Goal: Information Seeking & Learning: Learn about a topic

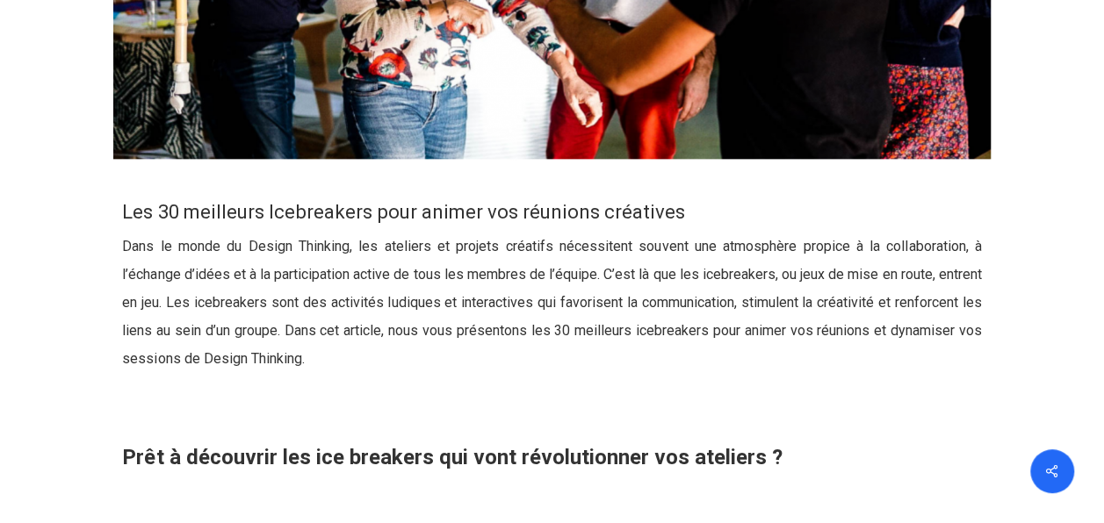
scroll to position [790, 0]
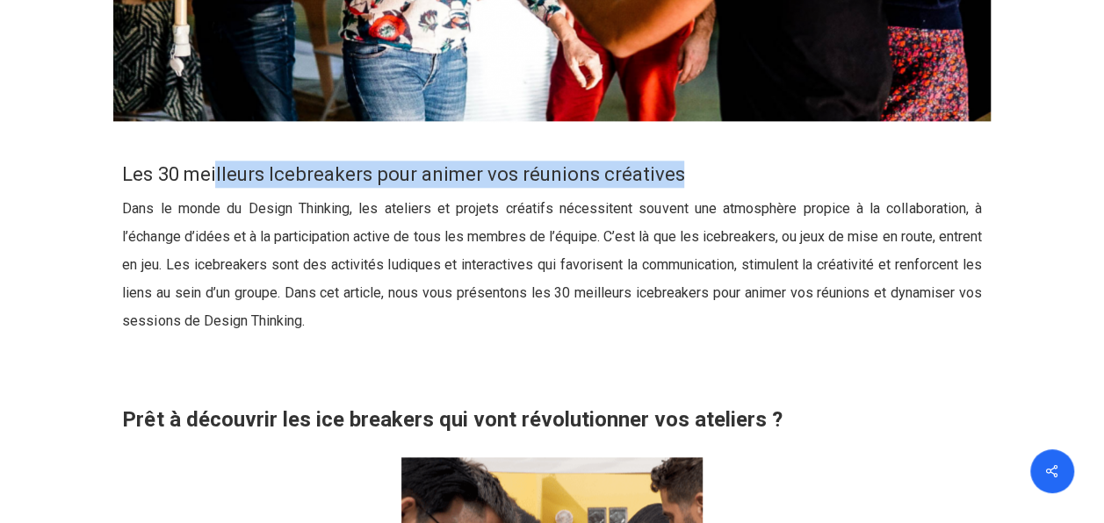
drag, startPoint x: 302, startPoint y: 177, endPoint x: 706, endPoint y: 177, distance: 403.9
click at [706, 177] on h3 "Les 30 meilleurs Icebreakers pour animer vos réunions créatives" at bounding box center [551, 174] width 859 height 27
drag, startPoint x: 706, startPoint y: 177, endPoint x: 890, endPoint y: 140, distance: 188.1
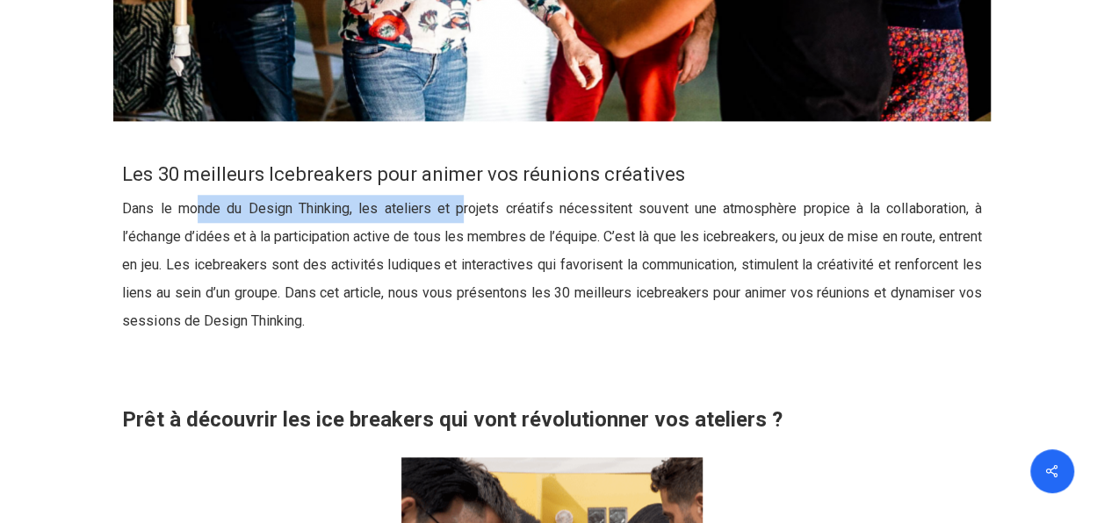
drag, startPoint x: 288, startPoint y: 214, endPoint x: 458, endPoint y: 214, distance: 170.4
click at [458, 214] on p "Dans le monde du Design Thinking, les ateliers et projets créatifs nécessitent …" at bounding box center [551, 276] width 859 height 162
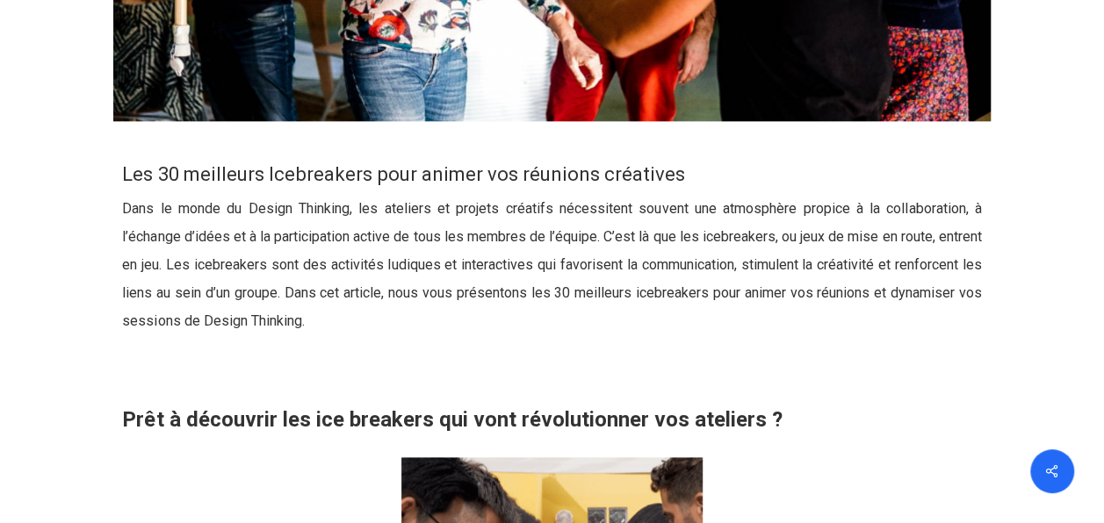
click at [555, 329] on p "Dans le monde du Design Thinking, les ateliers et projets créatifs nécessitent …" at bounding box center [551, 276] width 859 height 162
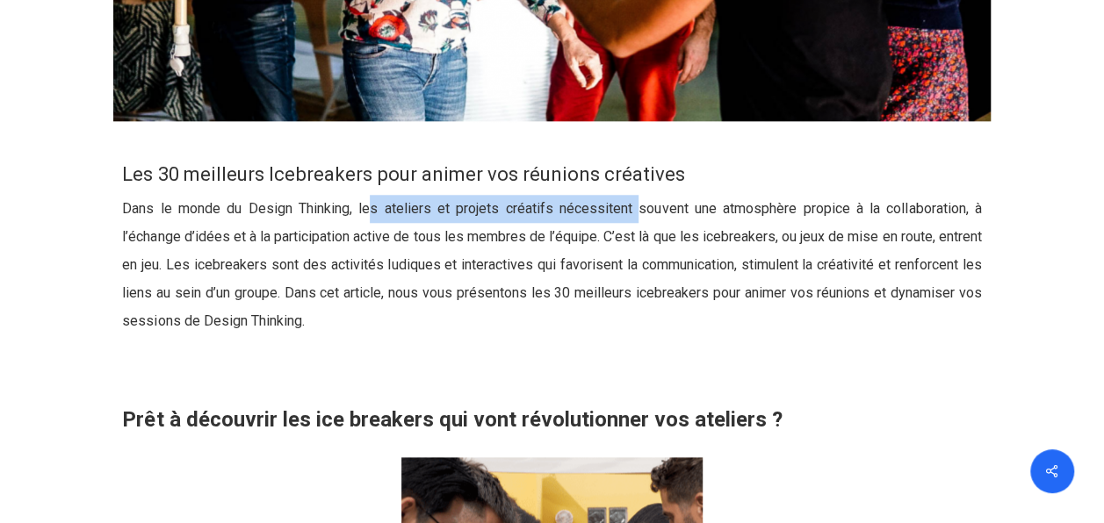
drag, startPoint x: 390, startPoint y: 213, endPoint x: 636, endPoint y: 217, distance: 245.9
click at [636, 217] on p "Dans le monde du Design Thinking, les ateliers et projets créatifs nécessitent …" at bounding box center [551, 276] width 859 height 162
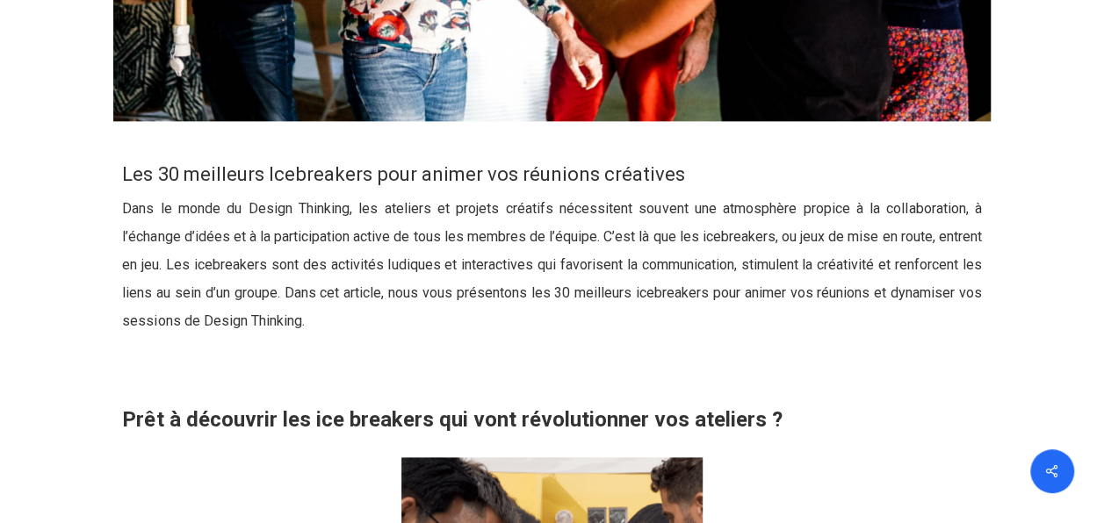
drag, startPoint x: 636, startPoint y: 217, endPoint x: 646, endPoint y: 328, distance: 111.1
click at [646, 328] on p "Dans le monde du Design Thinking, les ateliers et projets créatifs nécessitent …" at bounding box center [551, 276] width 859 height 162
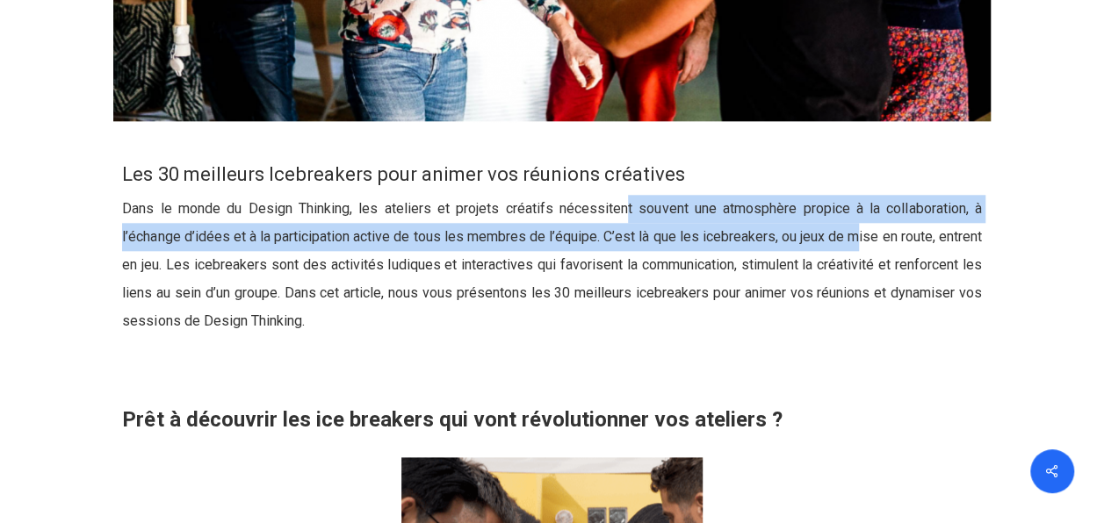
drag, startPoint x: 638, startPoint y: 215, endPoint x: 899, endPoint y: 225, distance: 261.9
click at [899, 225] on p "Dans le monde du Design Thinking, les ateliers et projets créatifs nécessitent …" at bounding box center [551, 276] width 859 height 162
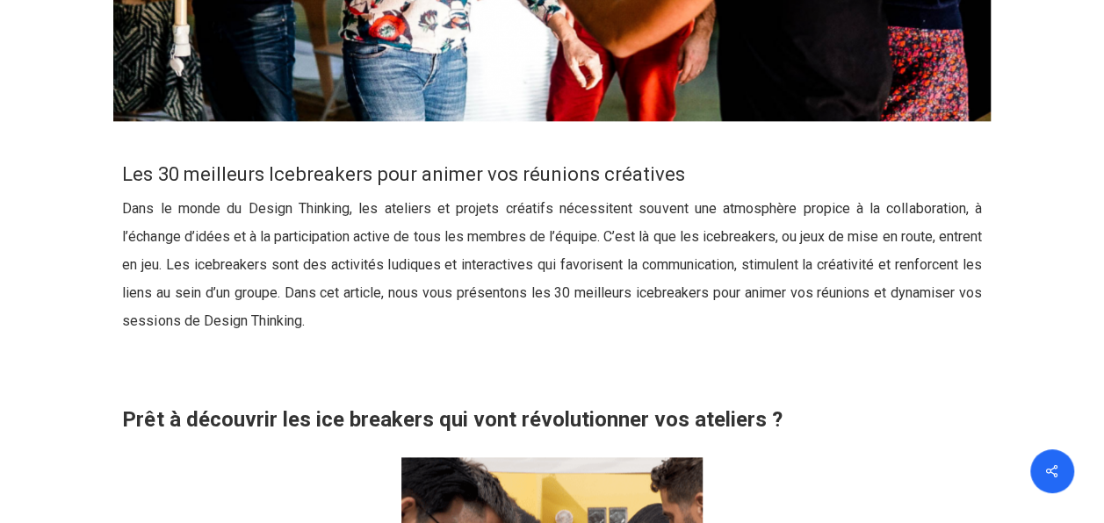
drag, startPoint x: 899, startPoint y: 225, endPoint x: 862, endPoint y: 327, distance: 108.3
click at [862, 326] on p "Dans le monde du Design Thinking, les ateliers et projets créatifs nécessitent …" at bounding box center [551, 276] width 859 height 162
click at [980, 221] on p "Dans le monde du Design Thinking, les ateliers et projets créatifs nécessitent …" at bounding box center [551, 276] width 859 height 162
drag, startPoint x: 980, startPoint y: 221, endPoint x: 811, endPoint y: 321, distance: 196.1
click at [890, 331] on p "Dans le monde du Design Thinking, les ateliers et projets créatifs nécessitent …" at bounding box center [551, 276] width 859 height 162
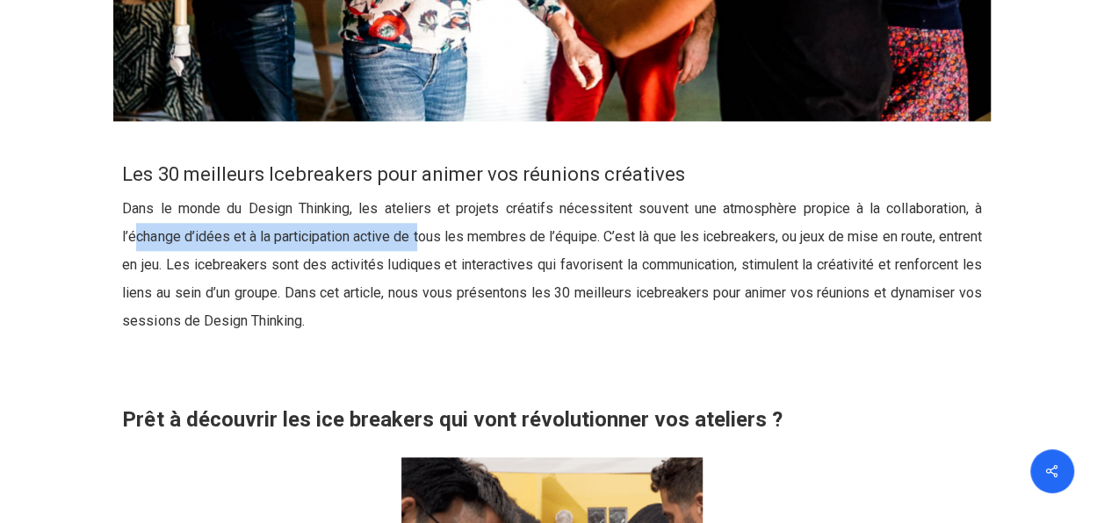
drag, startPoint x: 148, startPoint y: 235, endPoint x: 435, endPoint y: 239, distance: 287.2
click at [435, 239] on p "Dans le monde du Design Thinking, les ateliers et projets créatifs nécessitent …" at bounding box center [551, 276] width 859 height 162
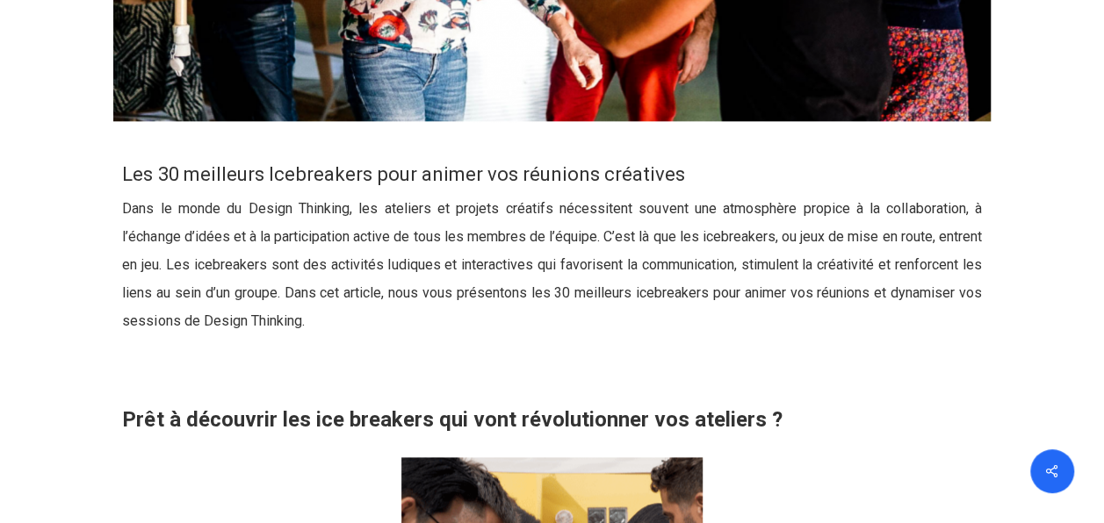
drag, startPoint x: 435, startPoint y: 239, endPoint x: 554, endPoint y: 321, distance: 145.2
click at [554, 321] on p "Dans le monde du Design Thinking, les ateliers et projets créatifs nécessitent …" at bounding box center [551, 276] width 859 height 162
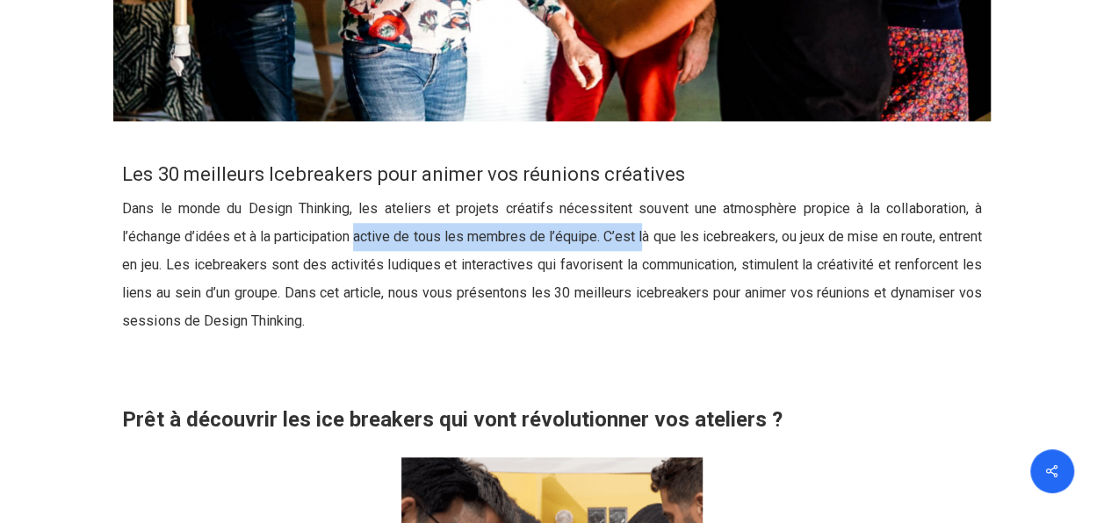
drag, startPoint x: 371, startPoint y: 236, endPoint x: 669, endPoint y: 236, distance: 298.6
click at [669, 236] on p "Dans le monde du Design Thinking, les ateliers et projets créatifs nécessitent …" at bounding box center [551, 276] width 859 height 162
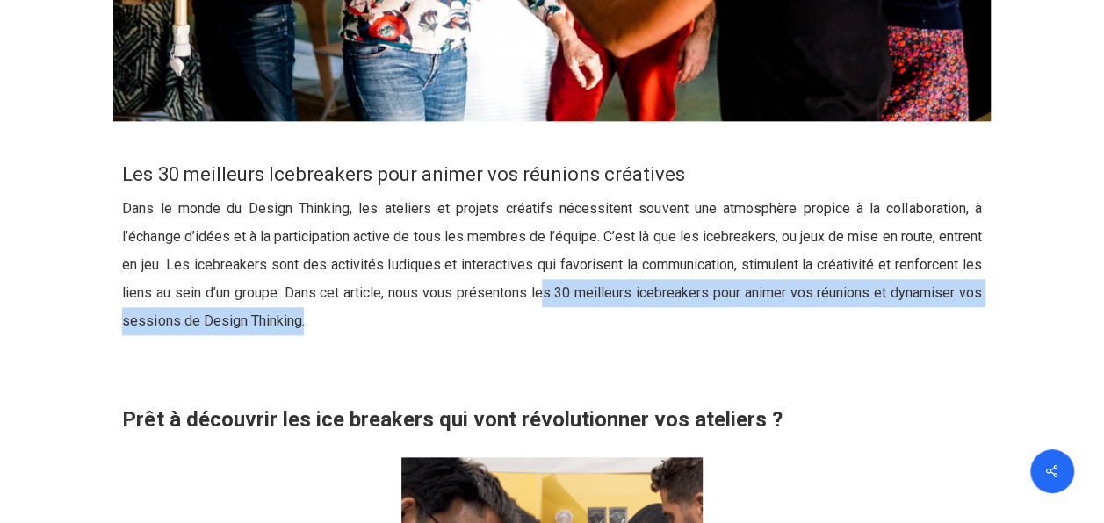
drag, startPoint x: 669, startPoint y: 236, endPoint x: 639, endPoint y: 308, distance: 78.0
click at [639, 308] on p "Dans le monde du Design Thinking, les ateliers et projets créatifs nécessitent …" at bounding box center [551, 276] width 859 height 162
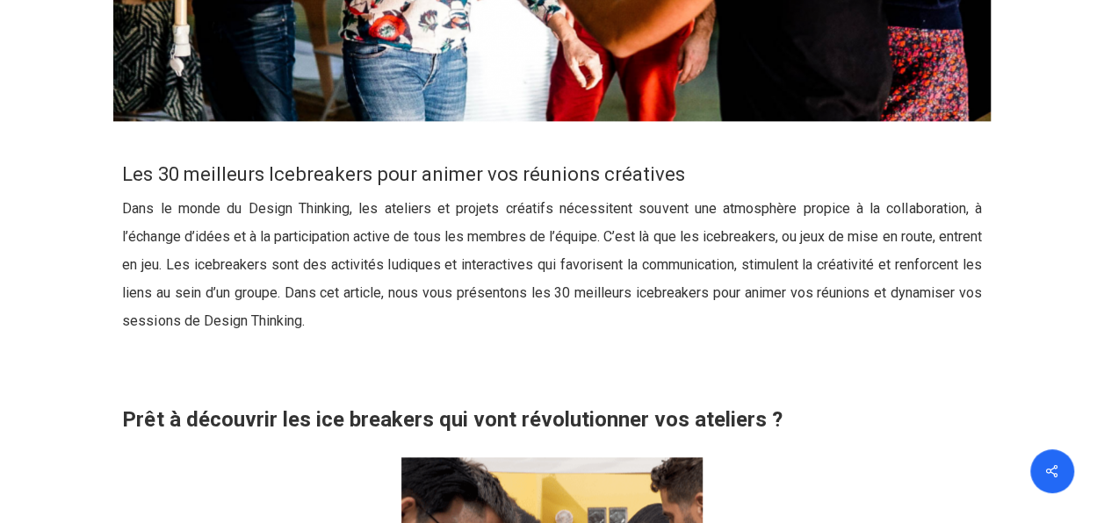
click at [1065, 156] on div at bounding box center [552, 452] width 1094 height 619
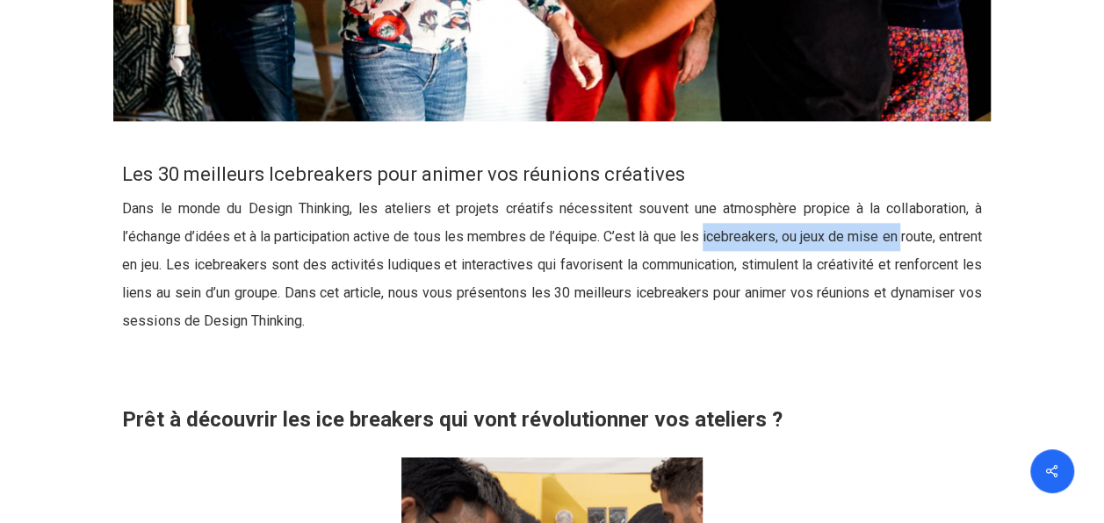
drag, startPoint x: 734, startPoint y: 234, endPoint x: 949, endPoint y: 234, distance: 215.1
click at [949, 234] on p "Dans le monde du Design Thinking, les ateliers et projets créatifs nécessitent …" at bounding box center [551, 276] width 859 height 162
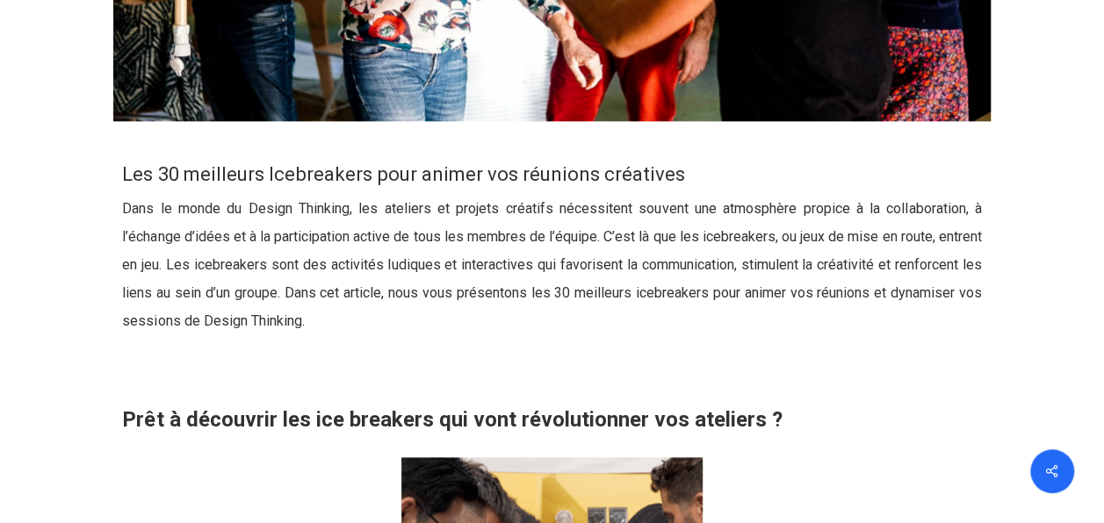
drag, startPoint x: 949, startPoint y: 234, endPoint x: 810, endPoint y: 333, distance: 170.8
click at [810, 333] on p "Dans le monde du Design Thinking, les ateliers et projets créatifs nécessitent …" at bounding box center [551, 276] width 859 height 162
drag, startPoint x: 108, startPoint y: 264, endPoint x: 295, endPoint y: 273, distance: 187.3
click at [295, 273] on div "Les 30 meilleurs Icebreakers pour animer vos réunions créatives Dans le monde d…" at bounding box center [552, 439] width 896 height 593
drag, startPoint x: 614, startPoint y: 348, endPoint x: 551, endPoint y: 307, distance: 74.3
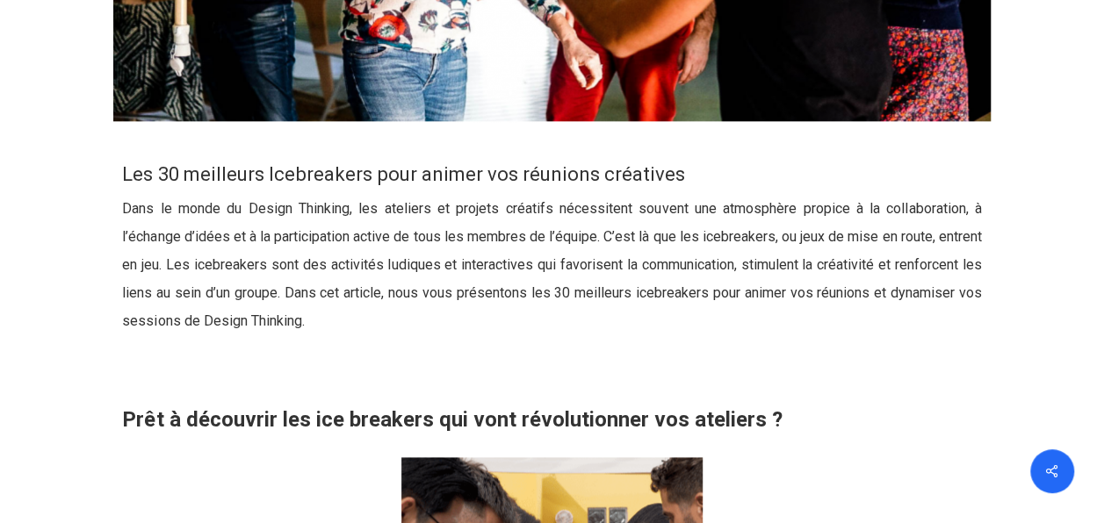
click at [609, 344] on p "Dans le monde du Design Thinking, les ateliers et projets créatifs nécessitent …" at bounding box center [551, 276] width 859 height 162
drag, startPoint x: 436, startPoint y: 267, endPoint x: 508, endPoint y: 267, distance: 72.0
click at [508, 267] on p "Dans le monde du Design Thinking, les ateliers et projets créatifs nécessitent …" at bounding box center [551, 276] width 859 height 162
drag, startPoint x: 508, startPoint y: 267, endPoint x: 627, endPoint y: 322, distance: 131.6
click at [627, 322] on p "Dans le monde du Design Thinking, les ateliers et projets créatifs nécessitent …" at bounding box center [551, 276] width 859 height 162
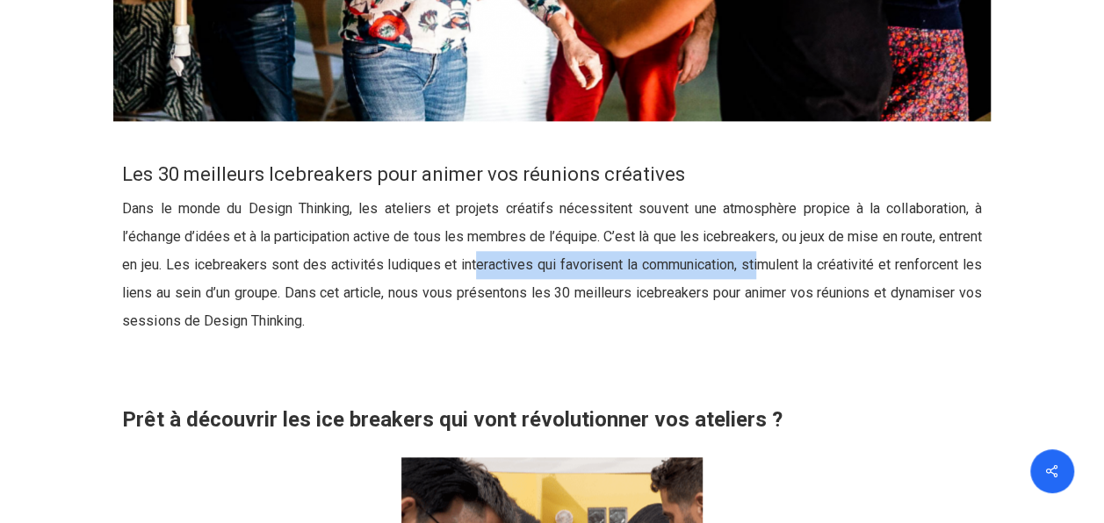
drag, startPoint x: 544, startPoint y: 265, endPoint x: 839, endPoint y: 267, distance: 294.2
click at [839, 267] on p "Dans le monde du Design Thinking, les ateliers et projets créatifs nécessitent …" at bounding box center [551, 276] width 859 height 162
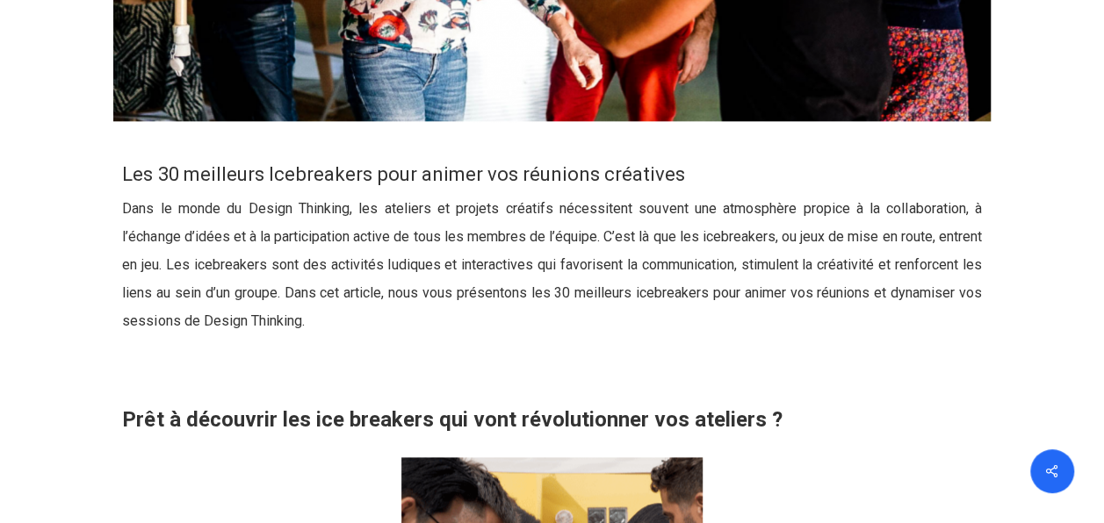
drag, startPoint x: 839, startPoint y: 267, endPoint x: 808, endPoint y: 308, distance: 51.5
click at [808, 308] on p "Dans le monde du Design Thinking, les ateliers et projets créatifs nécessitent …" at bounding box center [551, 276] width 859 height 162
drag, startPoint x: 746, startPoint y: 265, endPoint x: 948, endPoint y: 266, distance: 202.0
click at [949, 265] on p "Dans le monde du Design Thinking, les ateliers et projets créatifs nécessitent …" at bounding box center [551, 276] width 859 height 162
drag, startPoint x: 948, startPoint y: 266, endPoint x: 859, endPoint y: 325, distance: 107.2
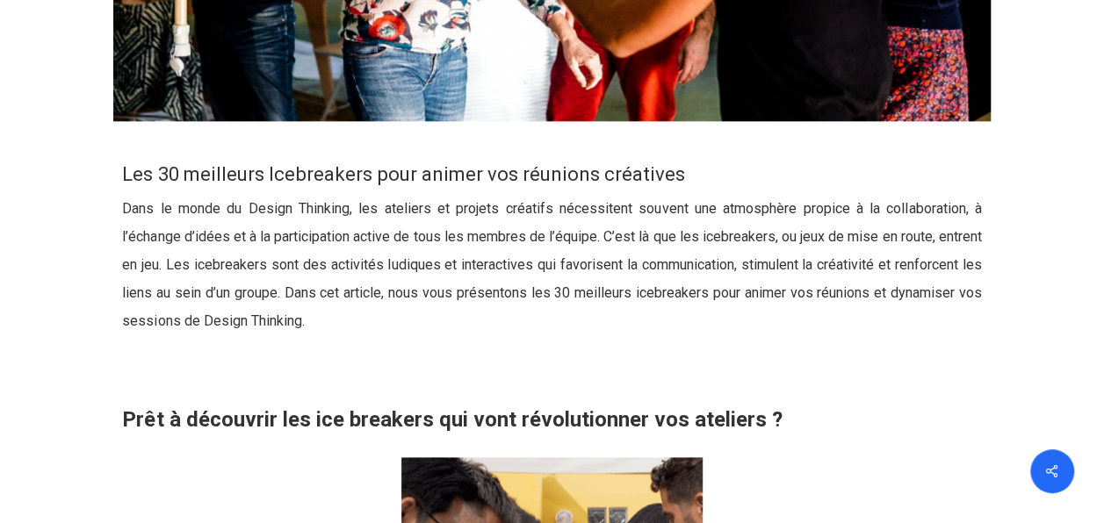
click at [859, 325] on p "Dans le monde du Design Thinking, les ateliers et projets créatifs nécessitent …" at bounding box center [551, 276] width 859 height 162
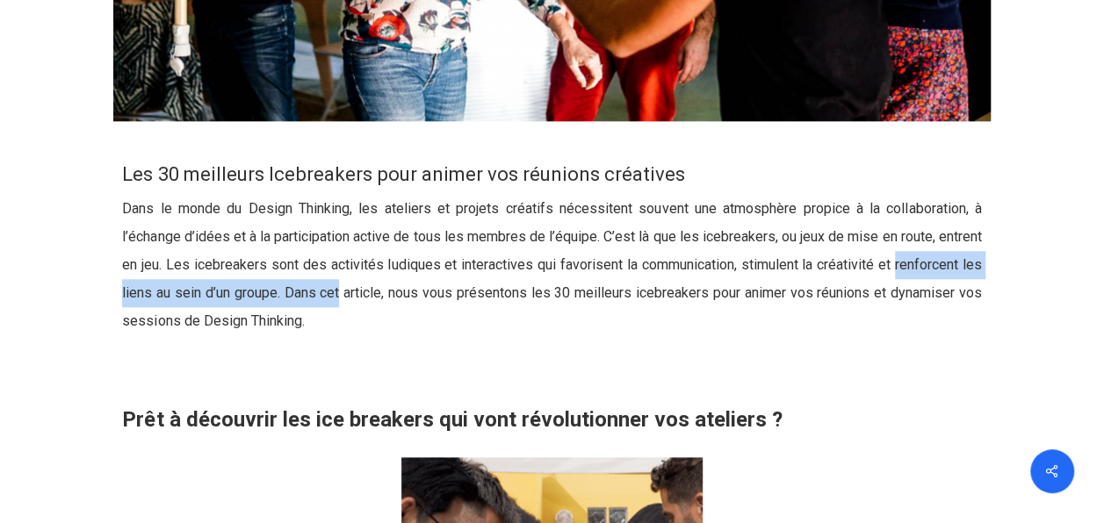
drag, startPoint x: 125, startPoint y: 301, endPoint x: 434, endPoint y: 300, distance: 309.1
click at [434, 300] on p "Dans le monde du Design Thinking, les ateliers et projets créatifs nécessitent …" at bounding box center [551, 276] width 859 height 162
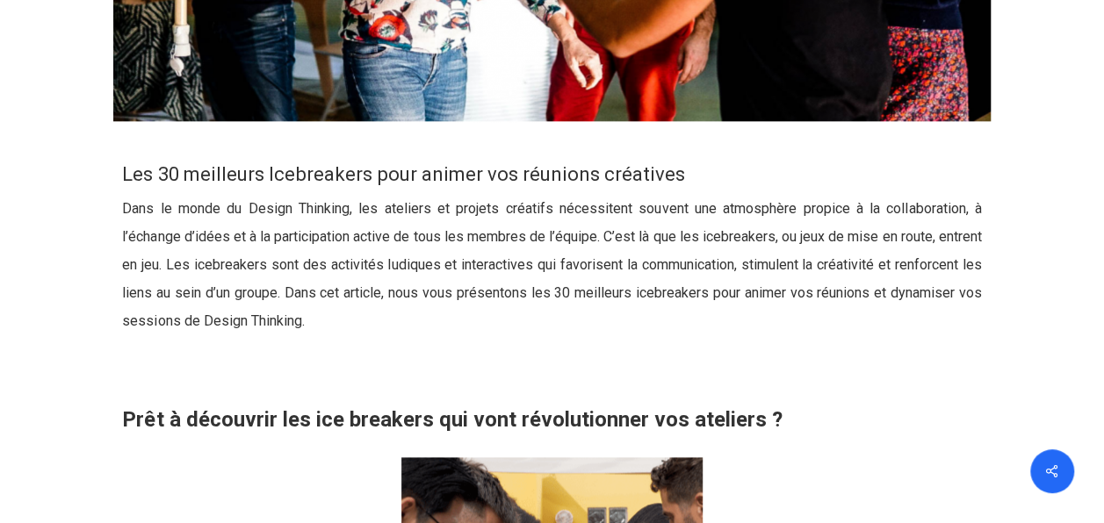
drag, startPoint x: 434, startPoint y: 300, endPoint x: 470, endPoint y: 342, distance: 54.8
click at [470, 342] on p "Dans le monde du Design Thinking, les ateliers et projets créatifs nécessitent …" at bounding box center [551, 276] width 859 height 162
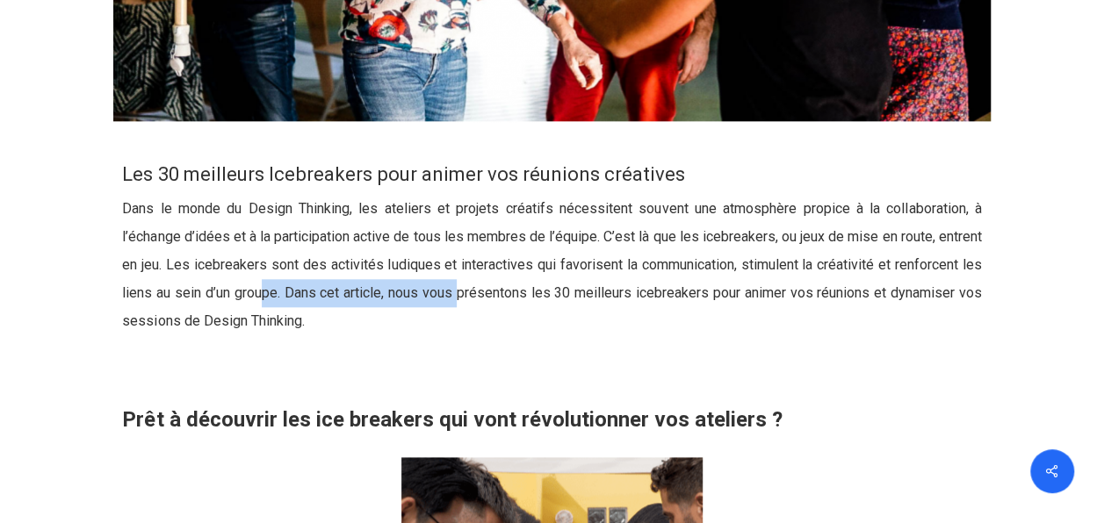
drag, startPoint x: 508, startPoint y: 292, endPoint x: 555, endPoint y: 292, distance: 47.4
click at [555, 292] on p "Dans le monde du Design Thinking, les ateliers et projets créatifs nécessitent …" at bounding box center [551, 276] width 859 height 162
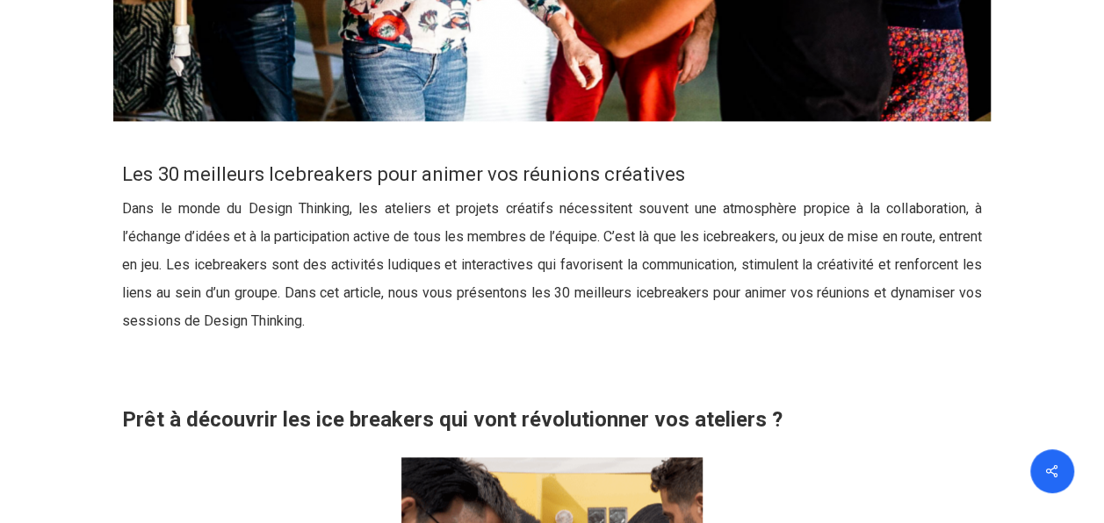
drag, startPoint x: 555, startPoint y: 292, endPoint x: 604, endPoint y: 328, distance: 61.5
click at [604, 328] on p "Dans le monde du Design Thinking, les ateliers et projets créatifs nécessitent …" at bounding box center [551, 276] width 859 height 162
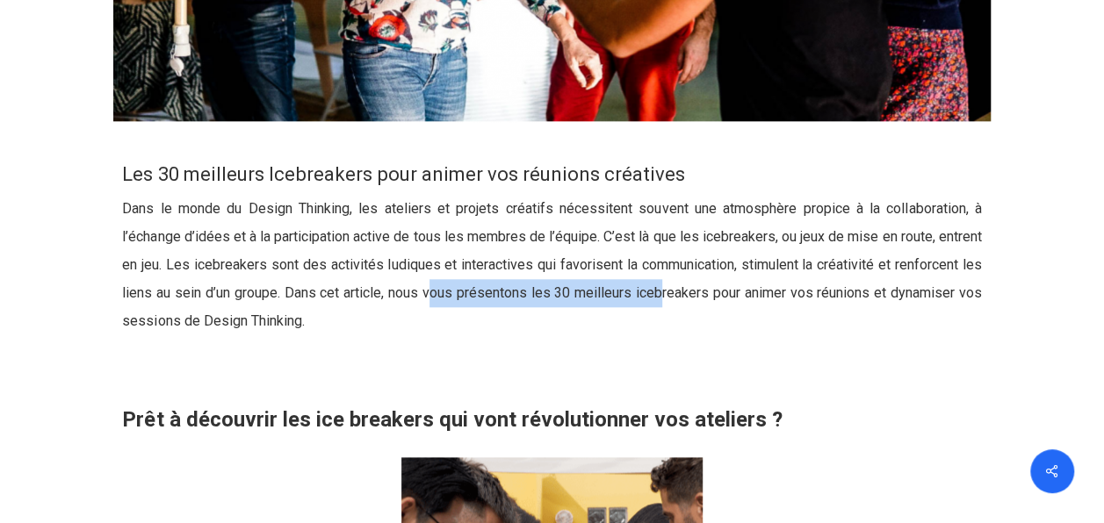
drag, startPoint x: 526, startPoint y: 290, endPoint x: 755, endPoint y: 292, distance: 229.2
click at [755, 292] on p "Dans le monde du Design Thinking, les ateliers et projets créatifs nécessitent …" at bounding box center [551, 276] width 859 height 162
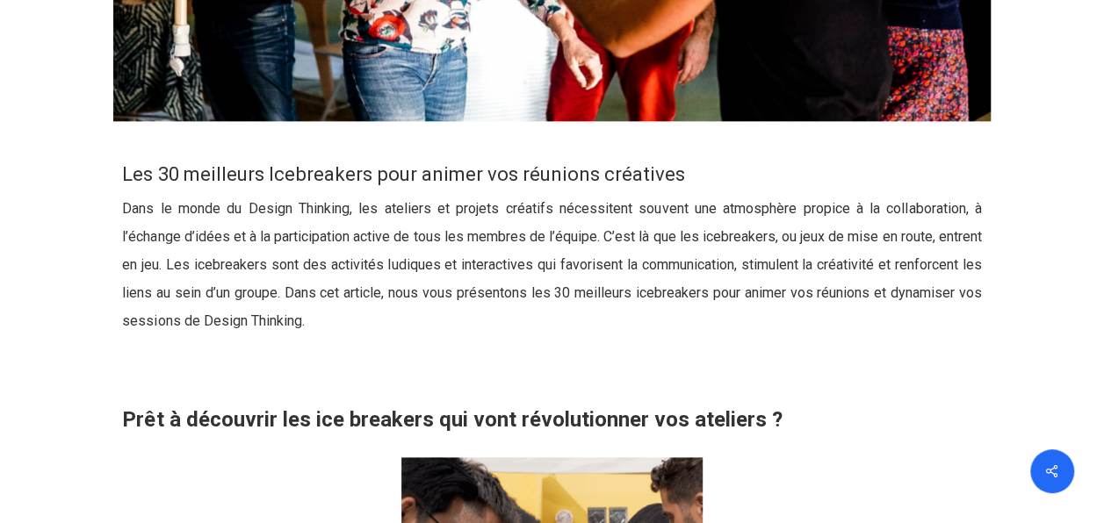
drag, startPoint x: 755, startPoint y: 292, endPoint x: 707, endPoint y: 328, distance: 59.7
click at [707, 328] on p "Dans le monde du Design Thinking, les ateliers et projets créatifs nécessitent …" at bounding box center [551, 276] width 859 height 162
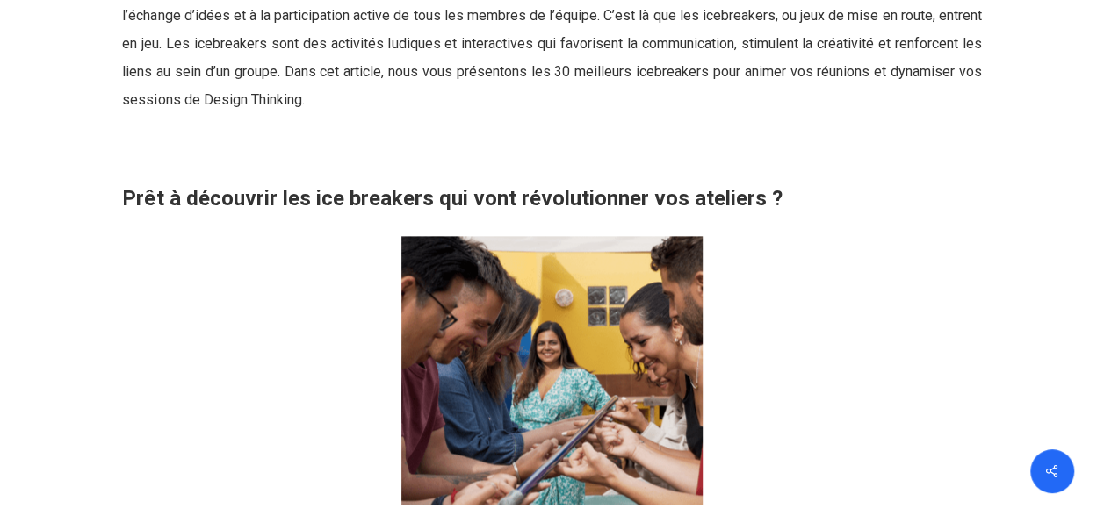
scroll to position [1054, 0]
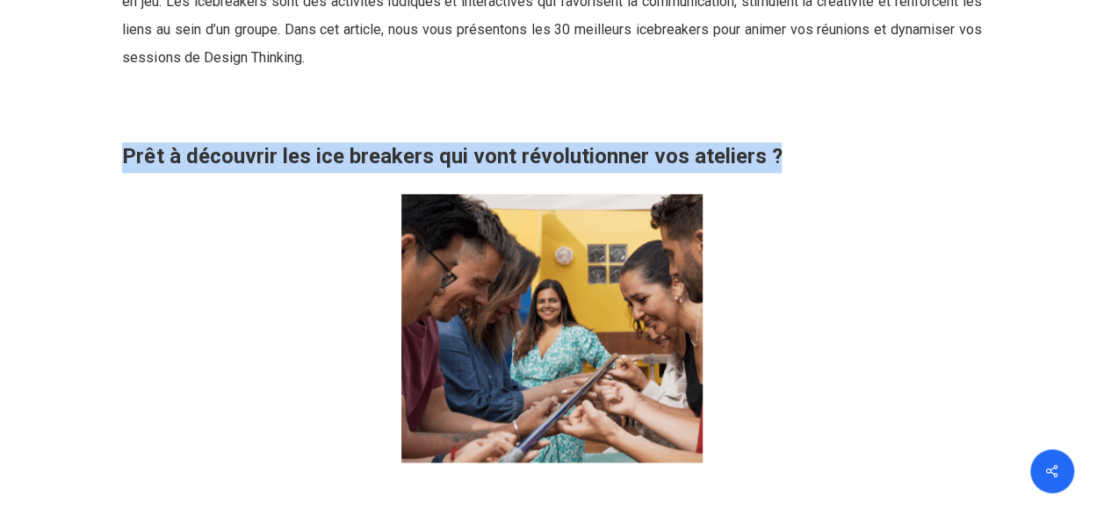
drag, startPoint x: 118, startPoint y: 158, endPoint x: 825, endPoint y: 150, distance: 707.0
click at [825, 150] on div "Les 30 meilleurs Icebreakers pour animer vos réunions créatives Dans le monde d…" at bounding box center [552, 176] width 878 height 593
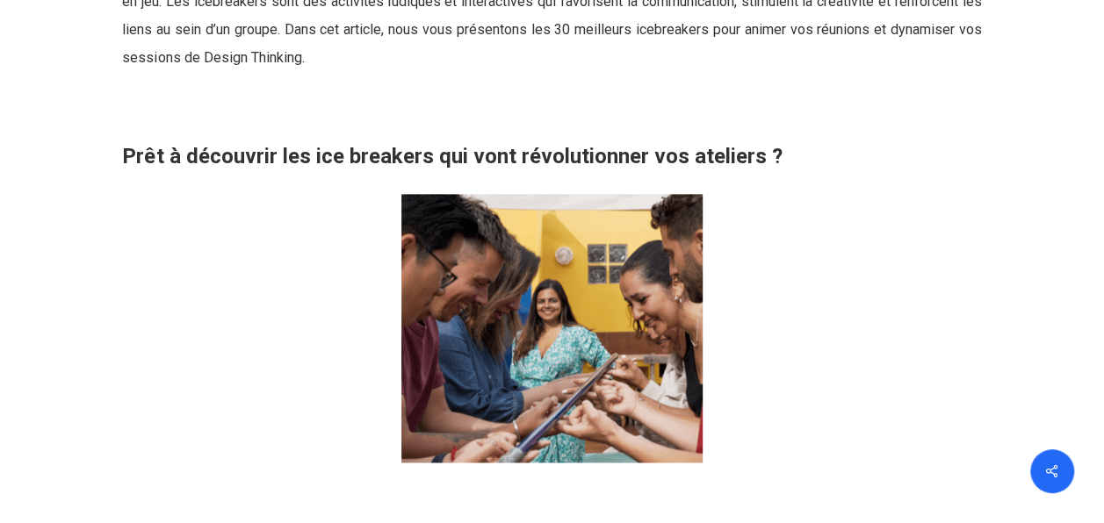
drag, startPoint x: 825, startPoint y: 150, endPoint x: 786, endPoint y: 256, distance: 113.1
click at [786, 256] on div at bounding box center [551, 328] width 859 height 269
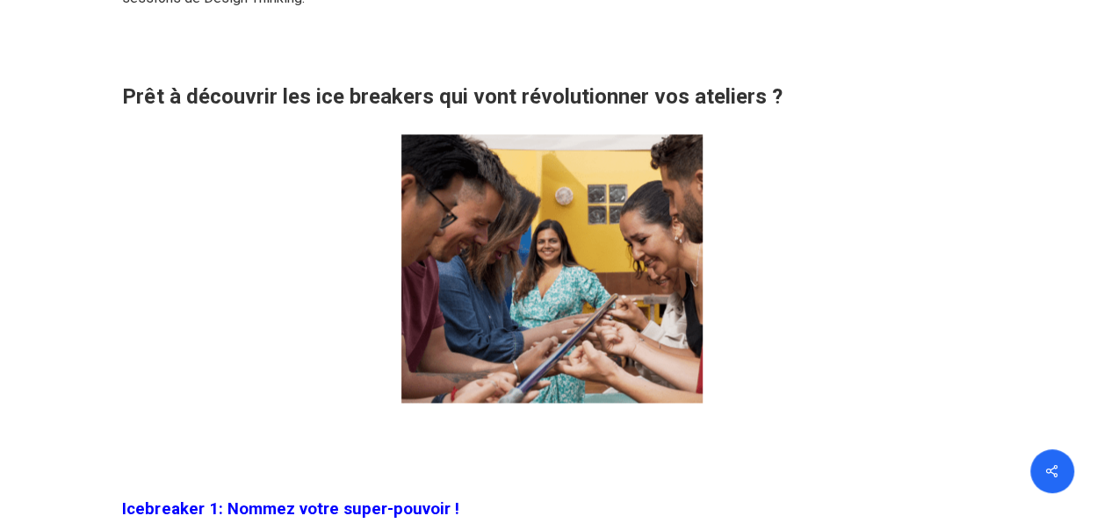
scroll to position [1405, 0]
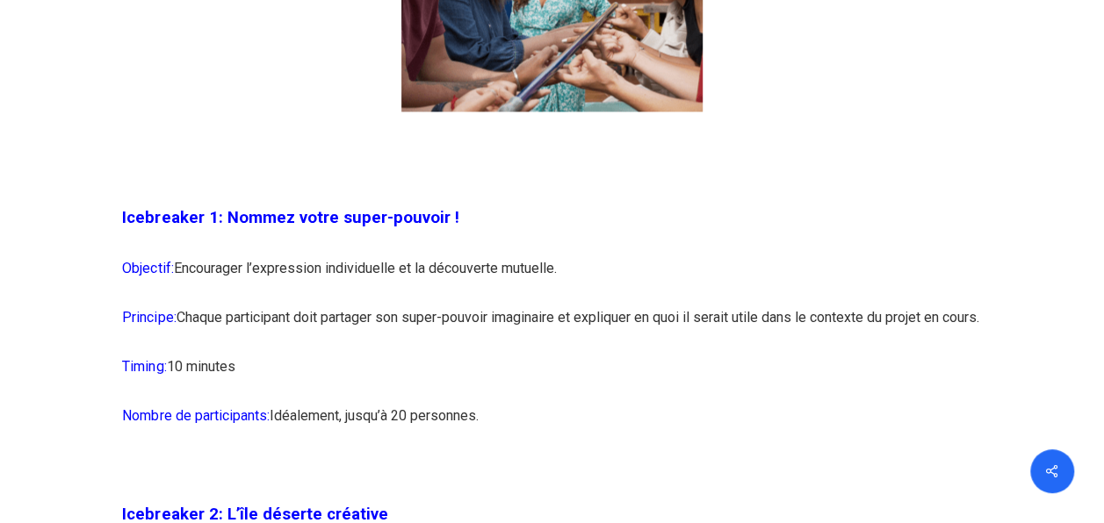
drag
click at [576, 260] on p "Objectif: Encourager l’expression individuelle et la découverte mutuelle." at bounding box center [551, 278] width 859 height 49
click at [501, 287] on p "Objectif: Encourager l’expression individuelle et la découverte mutuelle." at bounding box center [551, 278] width 859 height 49
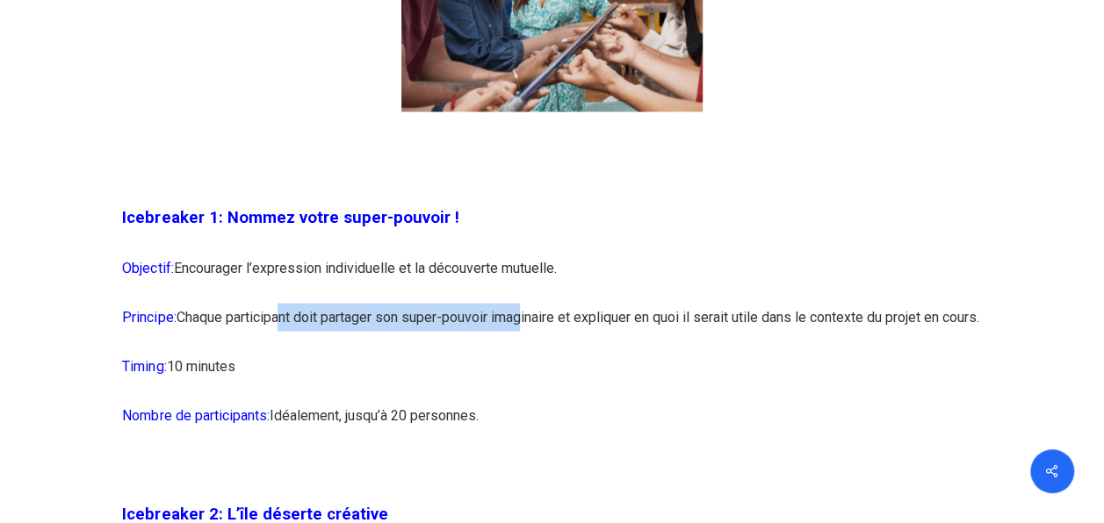
click at [531, 325] on p "Principe: Chaque participant doit partager son super-pouvoir imaginaire et expl…" at bounding box center [551, 327] width 859 height 49
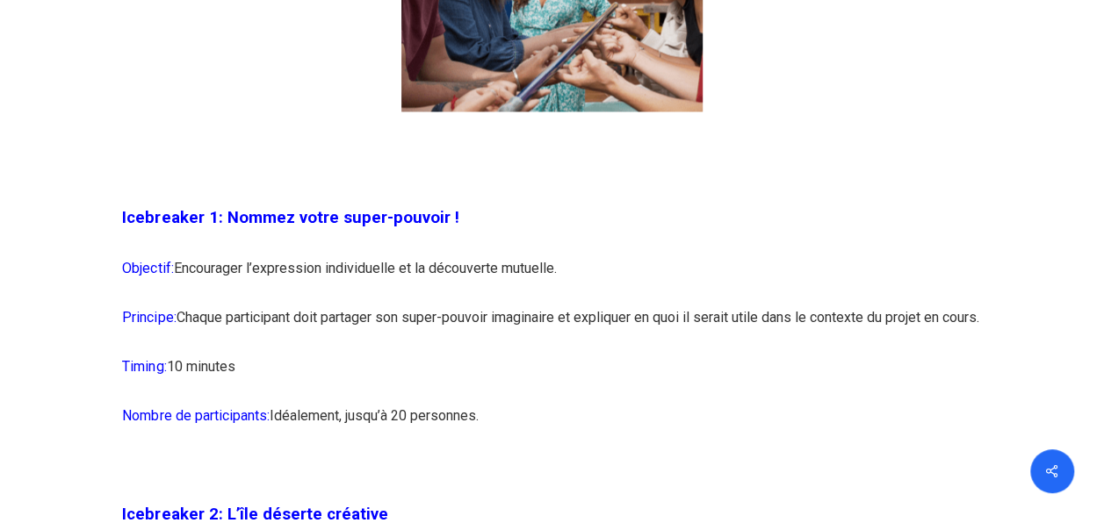
click at [576, 352] on p "Principe: Chaque participant doit partager son super-pouvoir imaginaire et expl…" at bounding box center [551, 327] width 859 height 49
click at [644, 318] on p "Principe: Chaque participant doit partager son super-pouvoir imaginaire et expl…" at bounding box center [551, 327] width 859 height 49
click at [866, 381] on p "Timing: 10 minutes" at bounding box center [551, 376] width 859 height 49
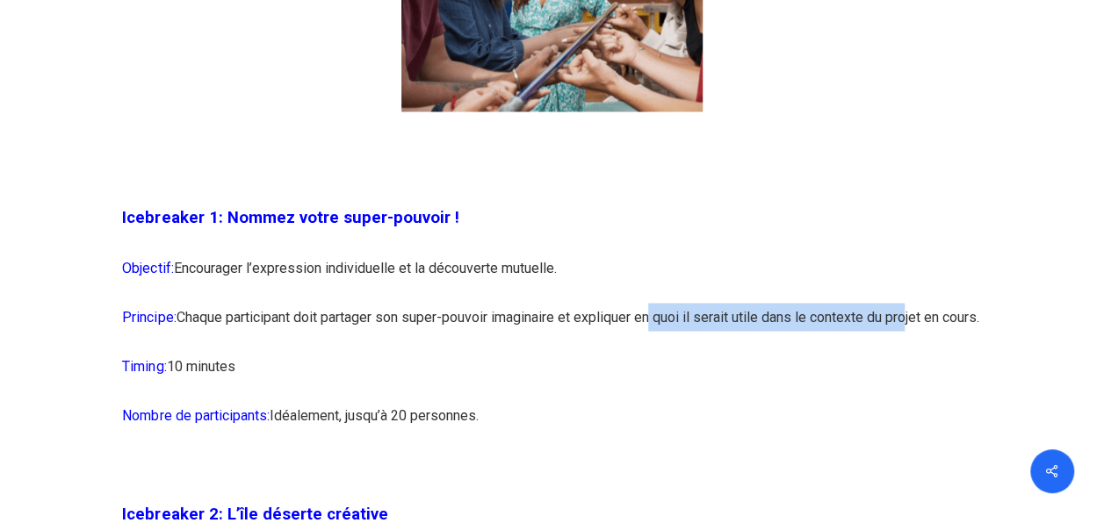
click at [941, 331] on p "Principe: Chaque participant doit partager son super-pouvoir imaginaire et expl…" at bounding box center [551, 327] width 859 height 49
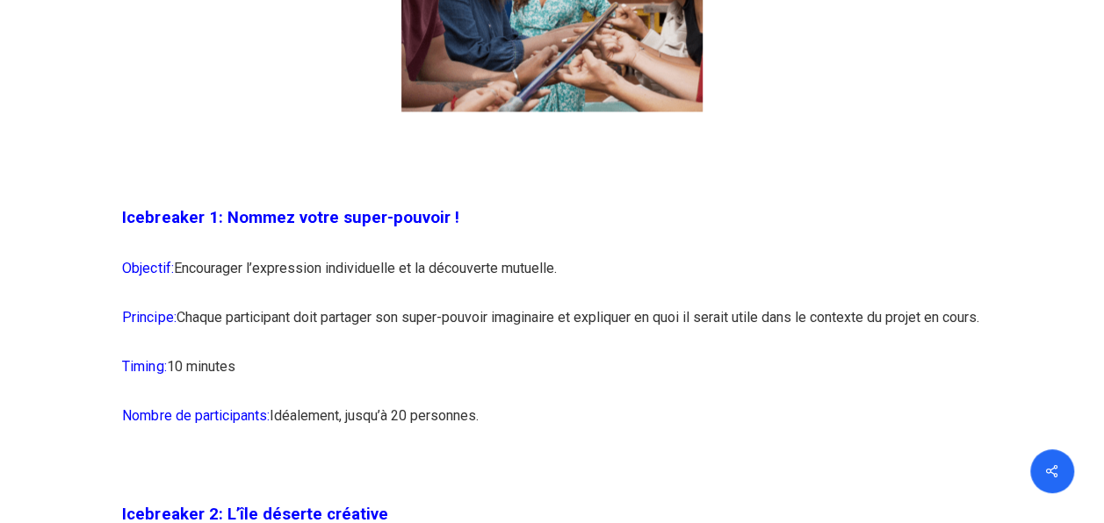
click at [877, 352] on p "Principe: Chaque participant doit partager son super-pouvoir imaginaire et expl…" at bounding box center [551, 327] width 859 height 49
click at [233, 344] on p "Principe: Chaque participant doit partager son super-pouvoir imaginaire et expl…" at bounding box center [551, 327] width 859 height 49
click at [277, 446] on p "Nombre de participants: [GEOGRAPHIC_DATA], jusqu’à 20 personnes." at bounding box center [551, 425] width 859 height 49
click at [583, 347] on p "Principe: Chaque participant doit partager son super-pouvoir imaginaire et expl…" at bounding box center [551, 327] width 859 height 49
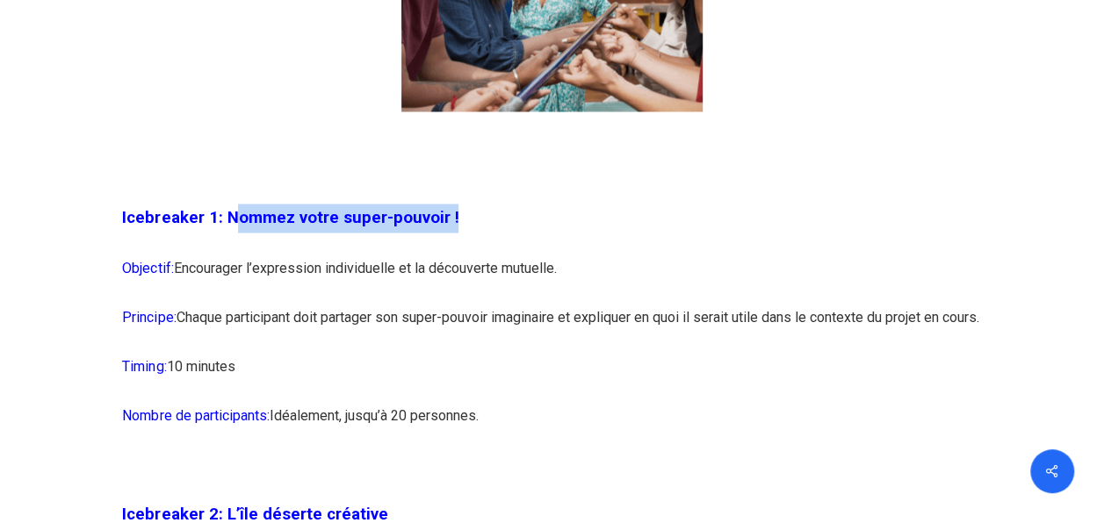
click at [479, 208] on p "Icebreaker 1: Nommez votre super-pouvoir !" at bounding box center [551, 229] width 859 height 50
click at [752, 206] on p "Icebreaker 1: Nommez votre super-pouvoir !" at bounding box center [551, 229] width 859 height 50
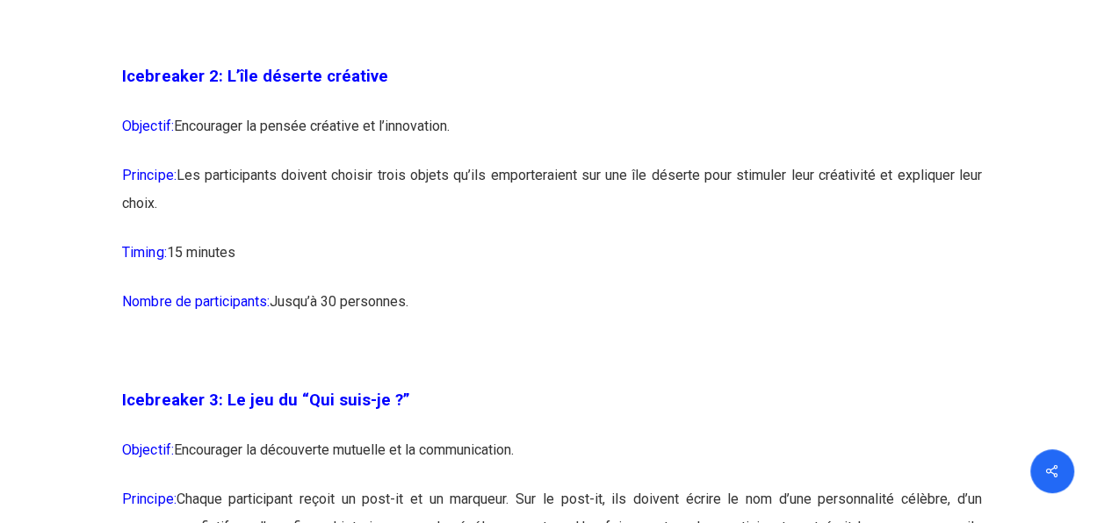
scroll to position [1844, 0]
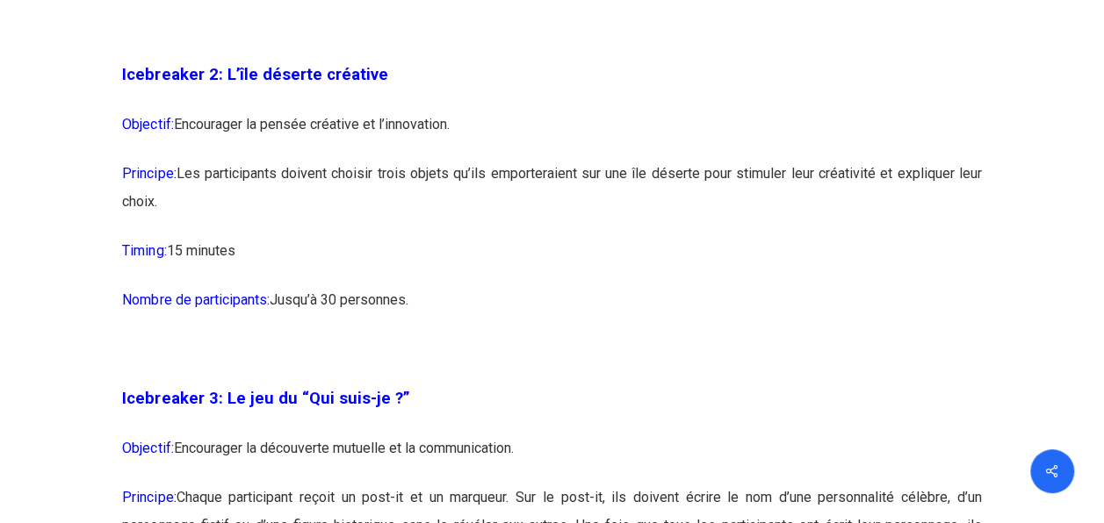
click at [492, 151] on p "Objectif: Encourager la pensée créative et l’innovation." at bounding box center [551, 135] width 859 height 49
click at [791, 111] on p "Icebreaker 2: L’île déserte créative" at bounding box center [551, 86] width 859 height 50
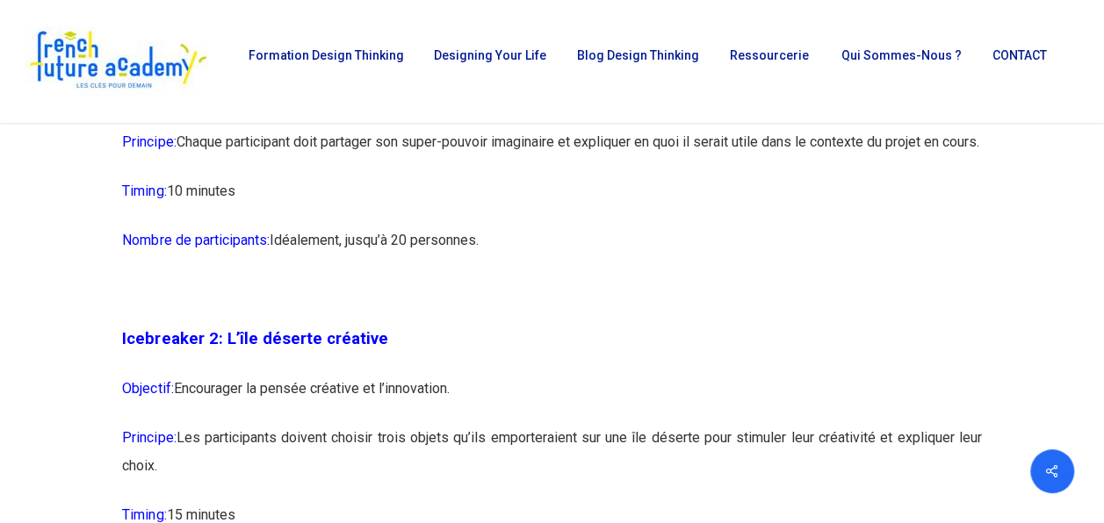
scroll to position [1405, 0]
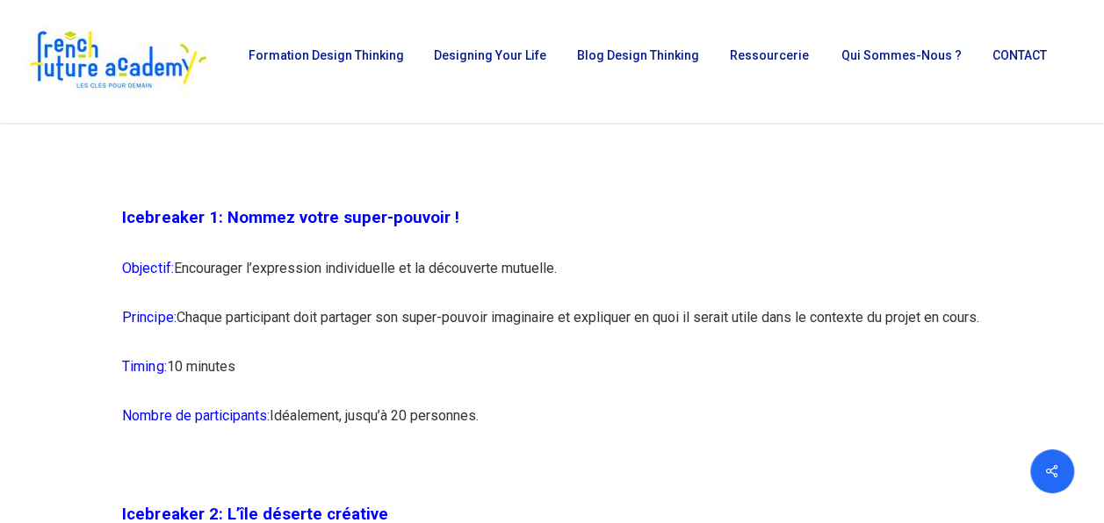
click at [603, 270] on p "Objectif: Encourager l’expression individuelle et la découverte mutuelle." at bounding box center [551, 278] width 859 height 49
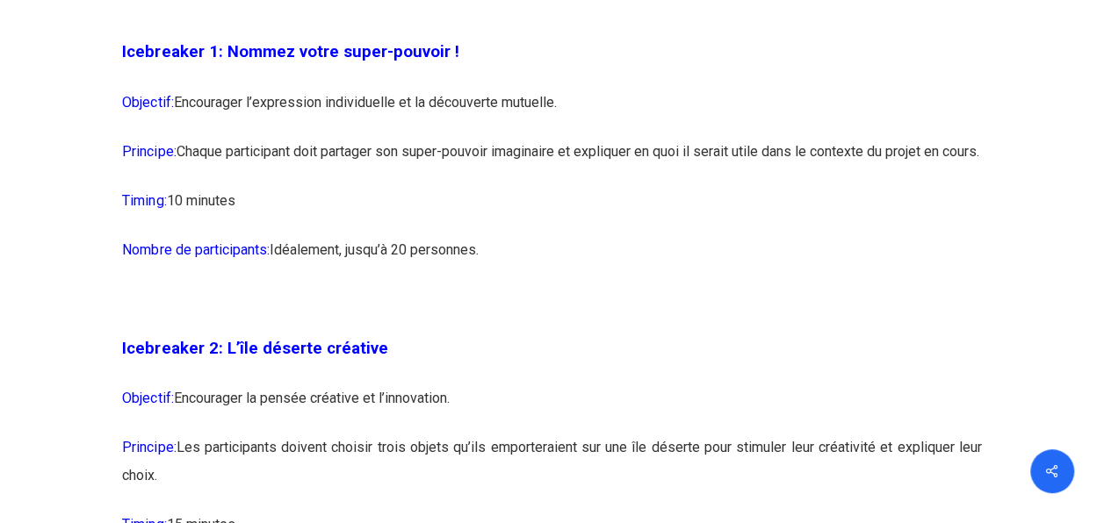
scroll to position [1581, 0]
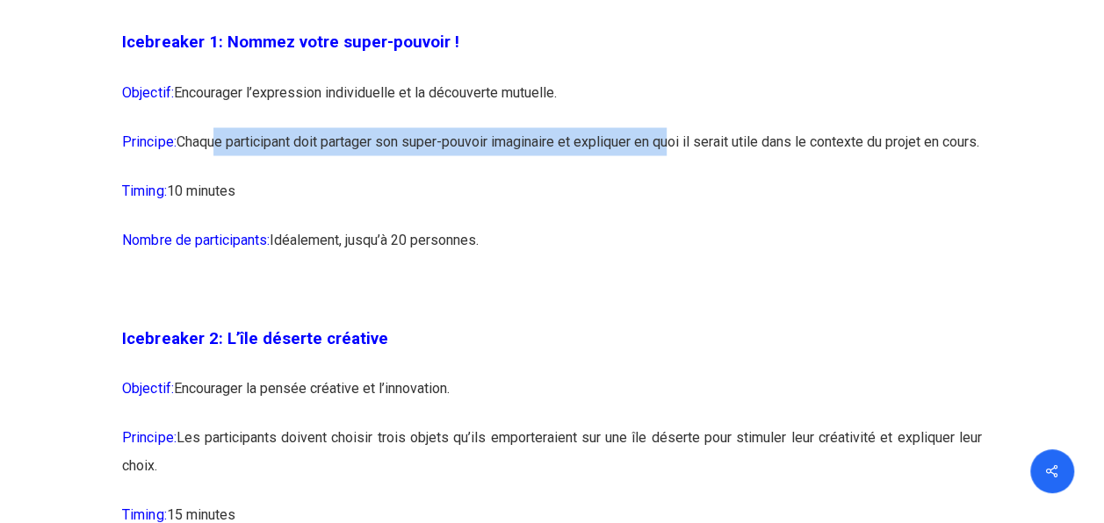
click at [695, 145] on p "Principe: Chaque participant doit partager son super-pouvoir imaginaire et expl…" at bounding box center [551, 151] width 859 height 49
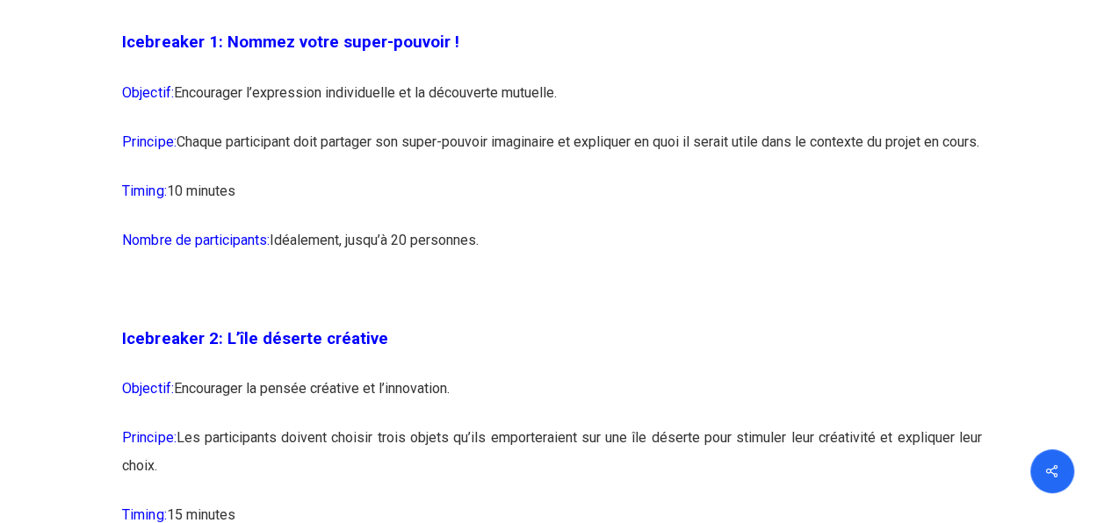
click at [646, 177] on p "Principe: Chaque participant doit partager son super-pouvoir imaginaire et expl…" at bounding box center [551, 151] width 859 height 49
click at [667, 146] on p "Principe: Chaque participant doit partager son super-pouvoir imaginaire et expl…" at bounding box center [551, 151] width 859 height 49
click at [764, 226] on p "Timing: 10 minutes" at bounding box center [551, 201] width 859 height 49
click at [926, 151] on p "Principe: Chaque participant doit partager son super-pouvoir imaginaire et expl…" at bounding box center [551, 151] width 859 height 49
click at [911, 177] on p "Principe: Chaque participant doit partager son super-pouvoir imaginaire et expl…" at bounding box center [551, 151] width 859 height 49
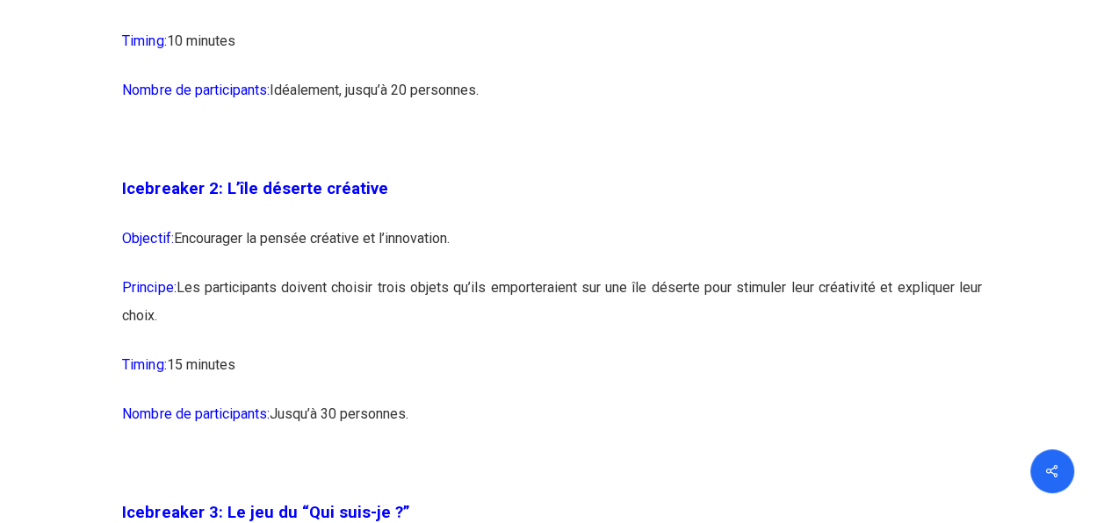
scroll to position [1756, 0]
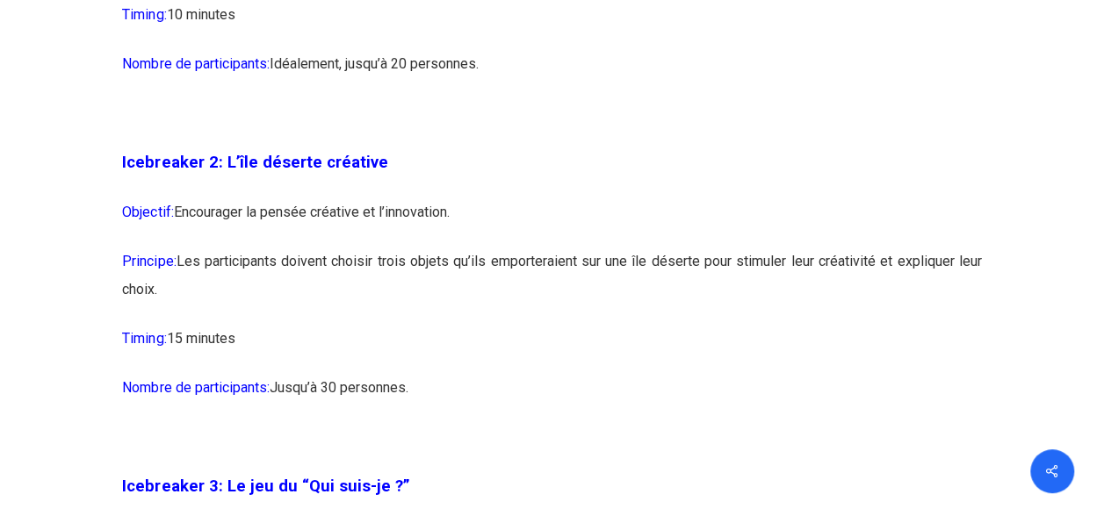
click at [733, 99] on p "Nombre de participants: [GEOGRAPHIC_DATA], jusqu’à 20 personnes." at bounding box center [551, 74] width 859 height 49
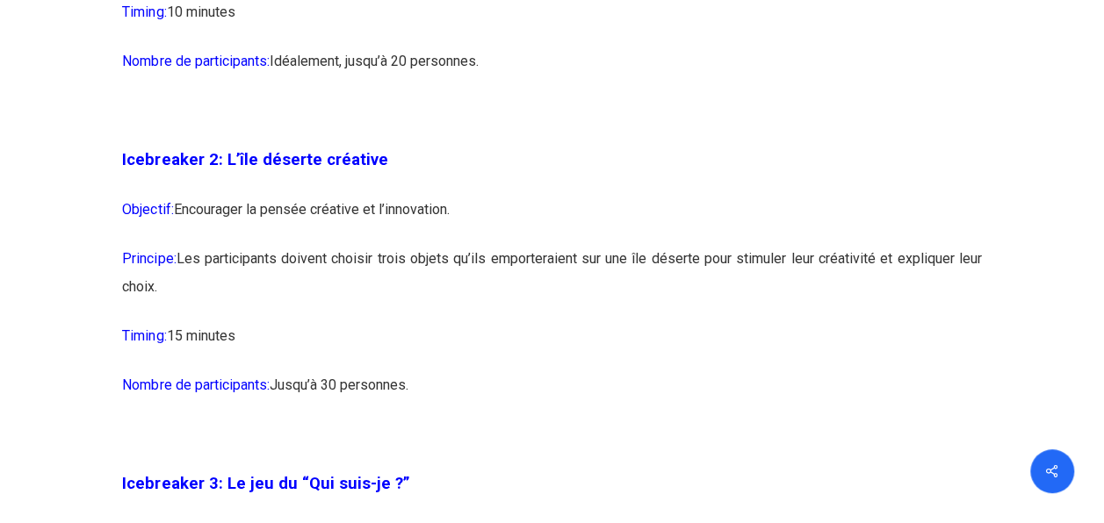
scroll to position [1844, 0]
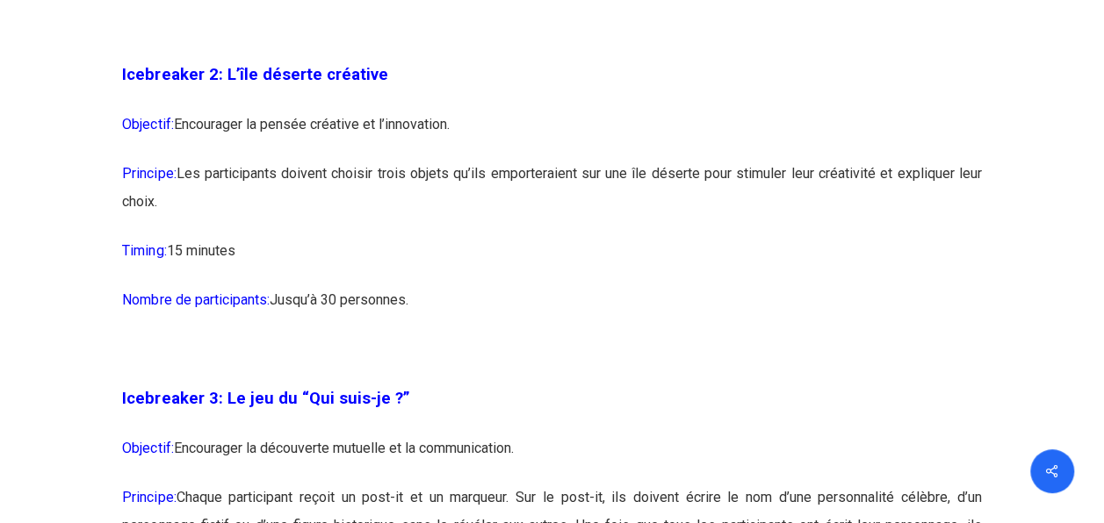
click at [523, 160] on p "Objectif: Encourager la pensée créative et l’innovation." at bounding box center [551, 135] width 859 height 49
click at [498, 237] on p "Principe: Les participants doivent choisir trois objets qu’ils emporteraient su…" at bounding box center [551, 198] width 859 height 77
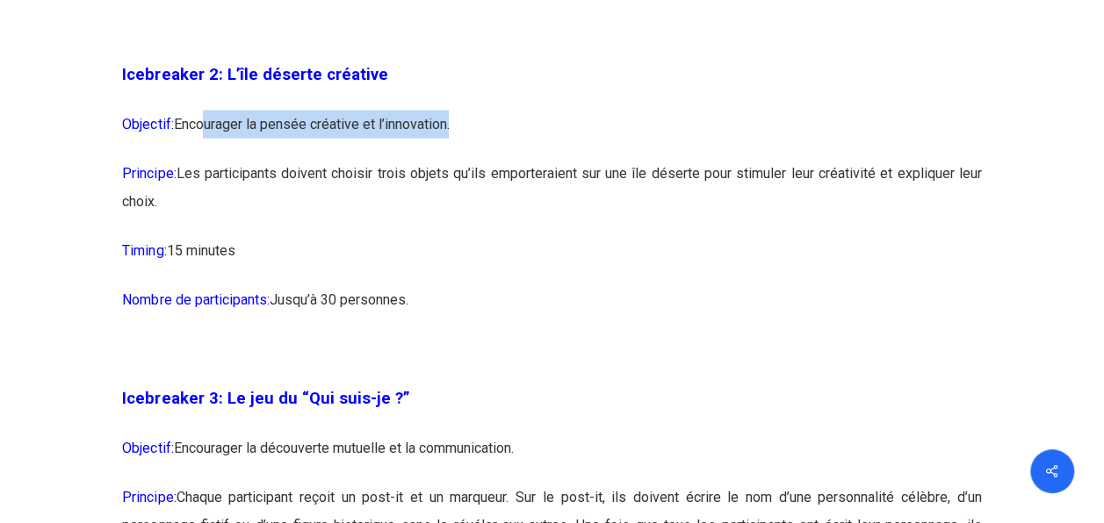
click at [453, 144] on p "Objectif: Encourager la pensée créative et l’innovation." at bounding box center [551, 135] width 859 height 49
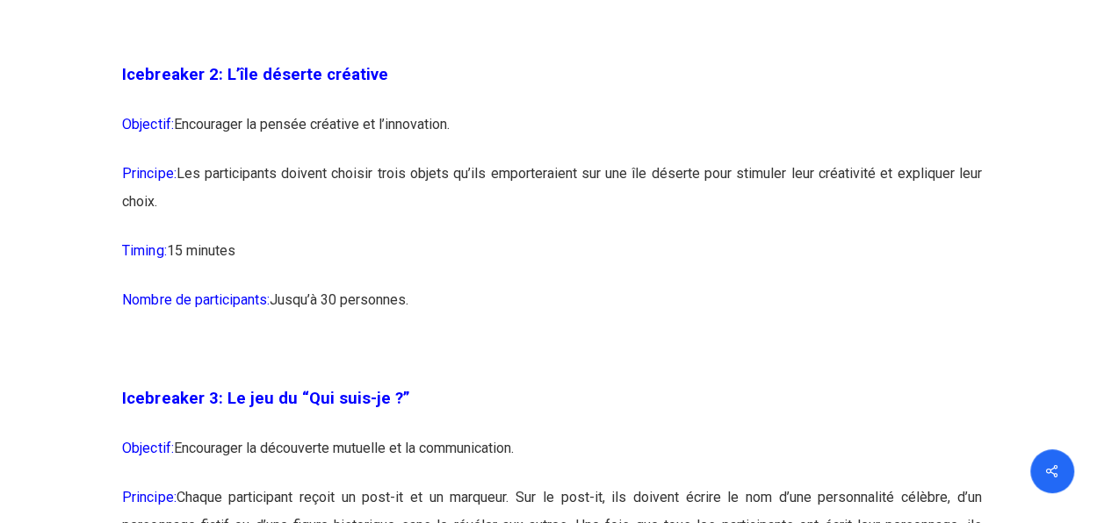
click at [438, 225] on p "Principe: Les participants doivent choisir trois objets qu’ils emporteraient su…" at bounding box center [551, 198] width 859 height 77
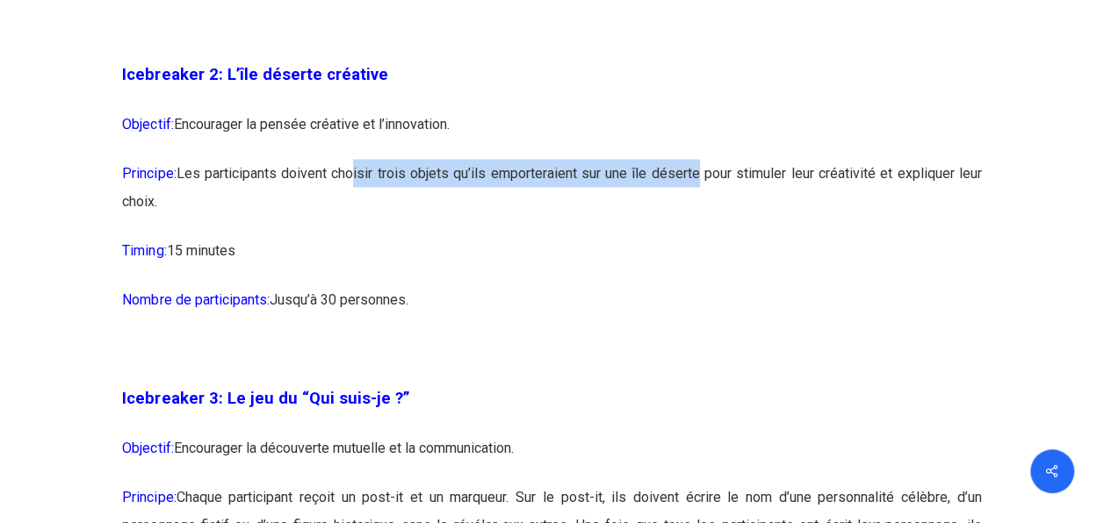
click at [695, 215] on p "Principe: Les participants doivent choisir trois objets qu’ils emporteraient su…" at bounding box center [551, 198] width 859 height 77
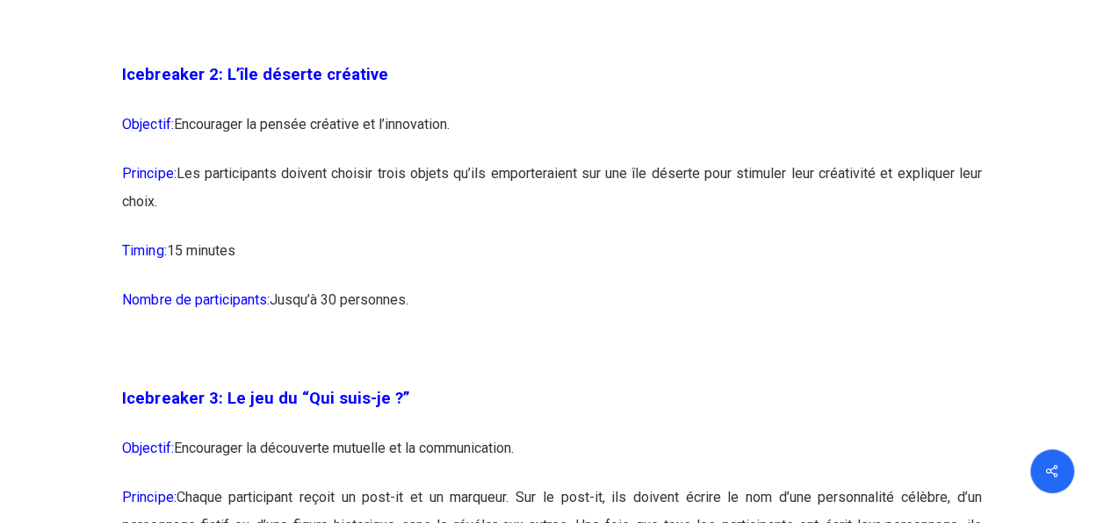
drag, startPoint x: 695, startPoint y: 215, endPoint x: 622, endPoint y: 261, distance: 86.8
click at [622, 237] on p "Principe: Les participants doivent choisir trois objets qu’ils emporteraient su…" at bounding box center [551, 198] width 859 height 77
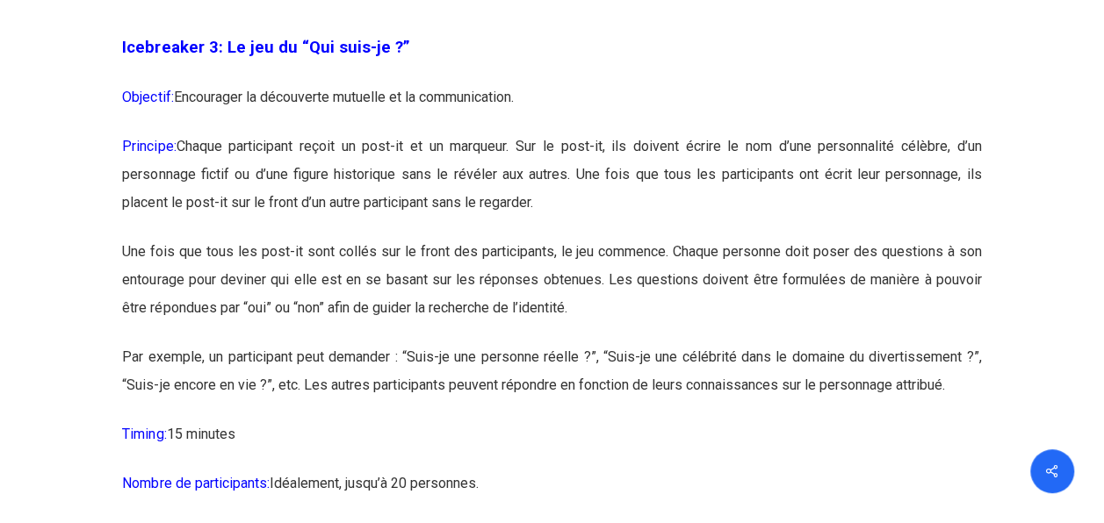
scroll to position [2283, 0]
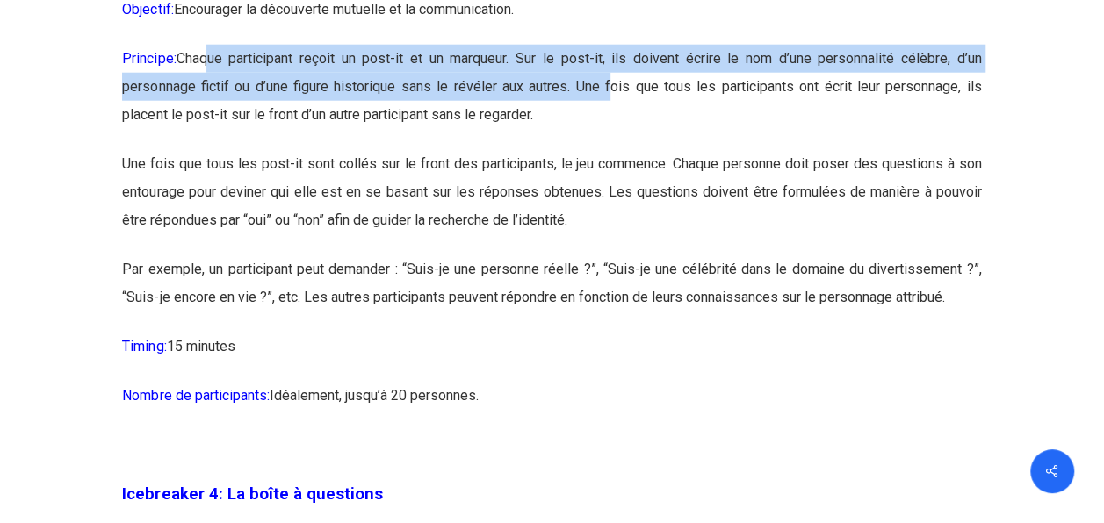
drag, startPoint x: 207, startPoint y: 84, endPoint x: 604, endPoint y: 124, distance: 398.9
click at [604, 124] on p "Principe: Chaque participant reçoit un post-it et un marqueur. Sur le post-it, …" at bounding box center [551, 97] width 859 height 105
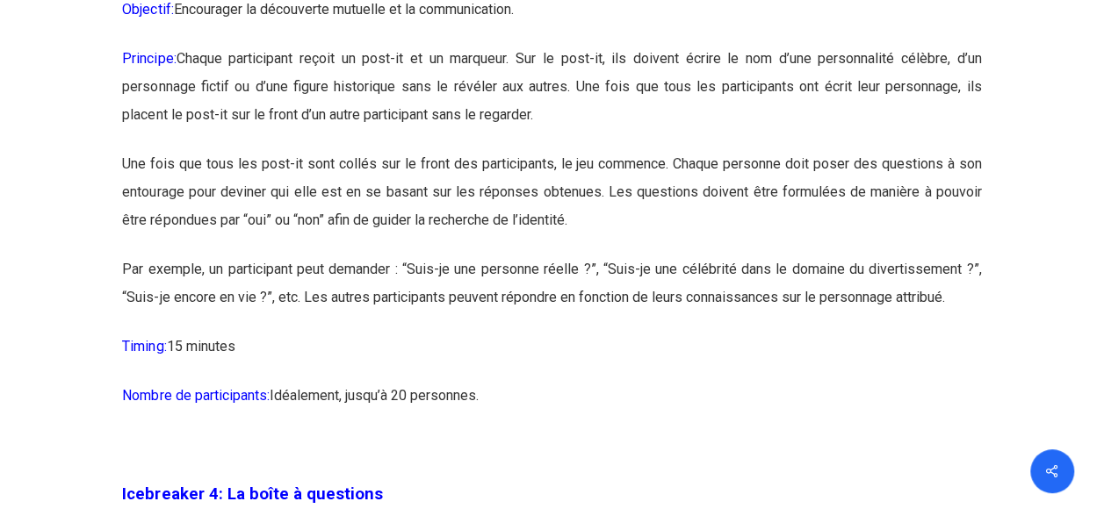
drag, startPoint x: 604, startPoint y: 124, endPoint x: 576, endPoint y: 167, distance: 51.4
click at [576, 150] on p "Principe: Chaque participant reçoit un post-it et un marqueur. Sur le post-it, …" at bounding box center [551, 97] width 859 height 105
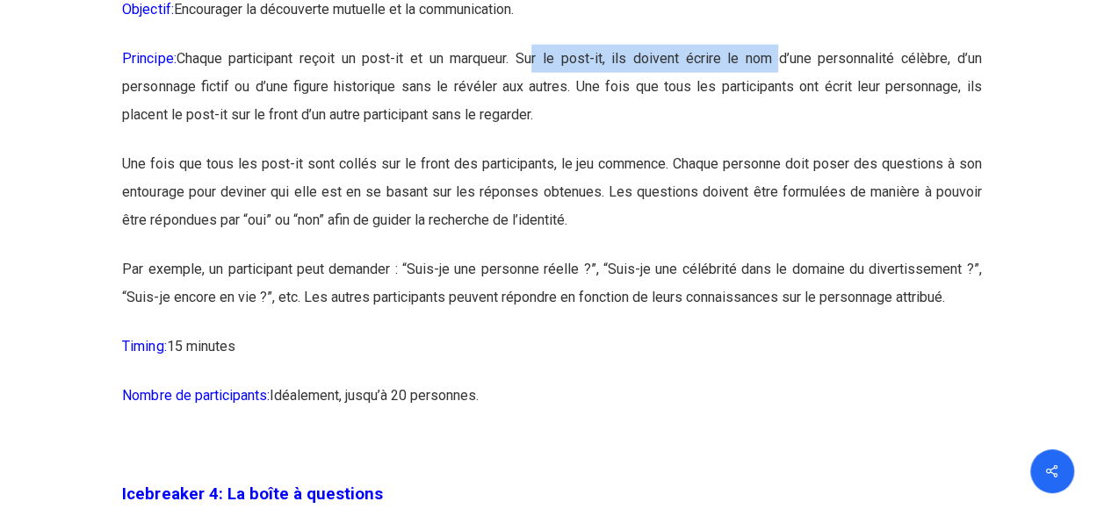
click at [836, 100] on p "Principe: Chaque participant reçoit un post-it et un marqueur. Sur le post-it, …" at bounding box center [551, 97] width 859 height 105
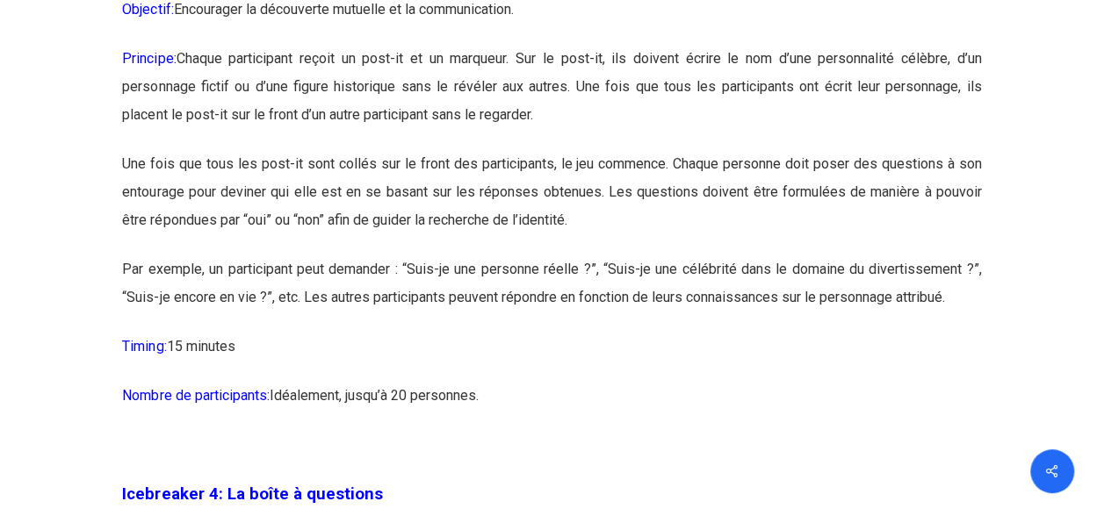
drag, startPoint x: 836, startPoint y: 100, endPoint x: 704, endPoint y: 158, distance: 143.9
click at [704, 150] on p "Principe: Chaque participant reçoit un post-it et un marqueur. Sur le post-it, …" at bounding box center [551, 97] width 859 height 105
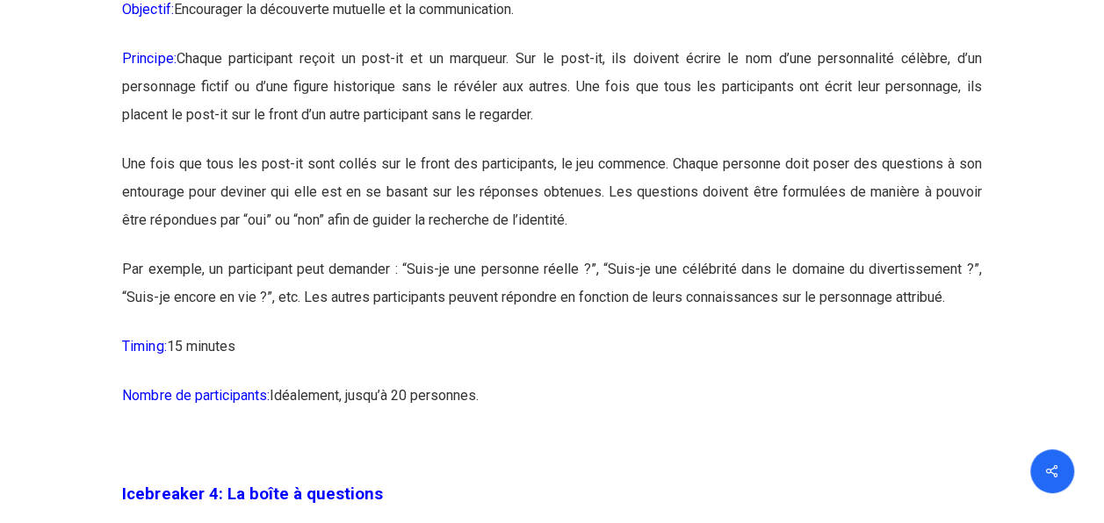
drag, startPoint x: 984, startPoint y: 91, endPoint x: 861, endPoint y: 152, distance: 136.3
click at [861, 150] on p "Principe: Chaque participant reçoit un post-it et un marqueur. Sur le post-it, …" at bounding box center [551, 97] width 859 height 105
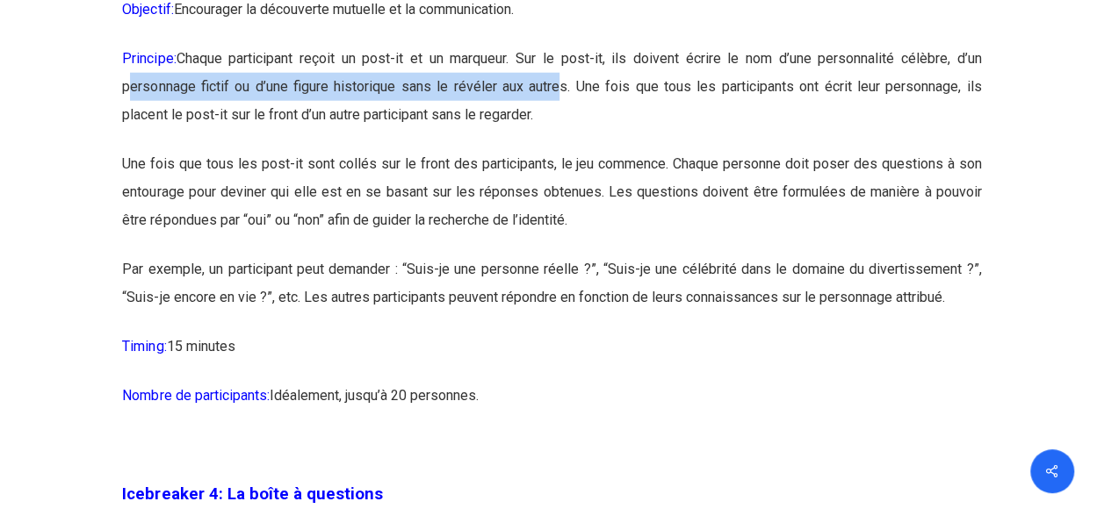
drag, startPoint x: 126, startPoint y: 116, endPoint x: 555, endPoint y: 115, distance: 429.4
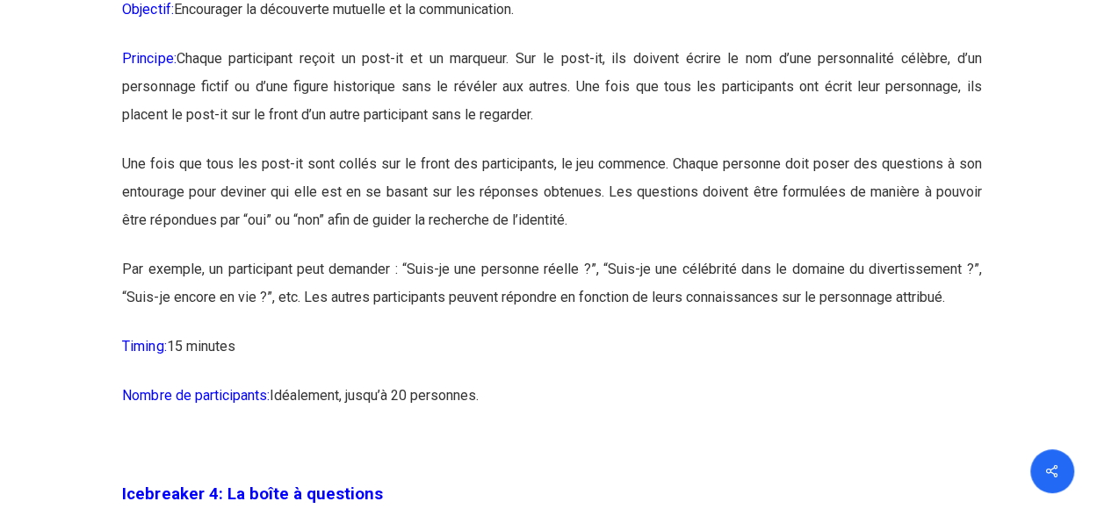
drag, startPoint x: 555, startPoint y: 115, endPoint x: 695, endPoint y: 147, distance: 144.0
click at [695, 147] on p "Principe: Chaque participant reçoit un post-it et un marqueur. Sur le post-it, …" at bounding box center [551, 97] width 859 height 105
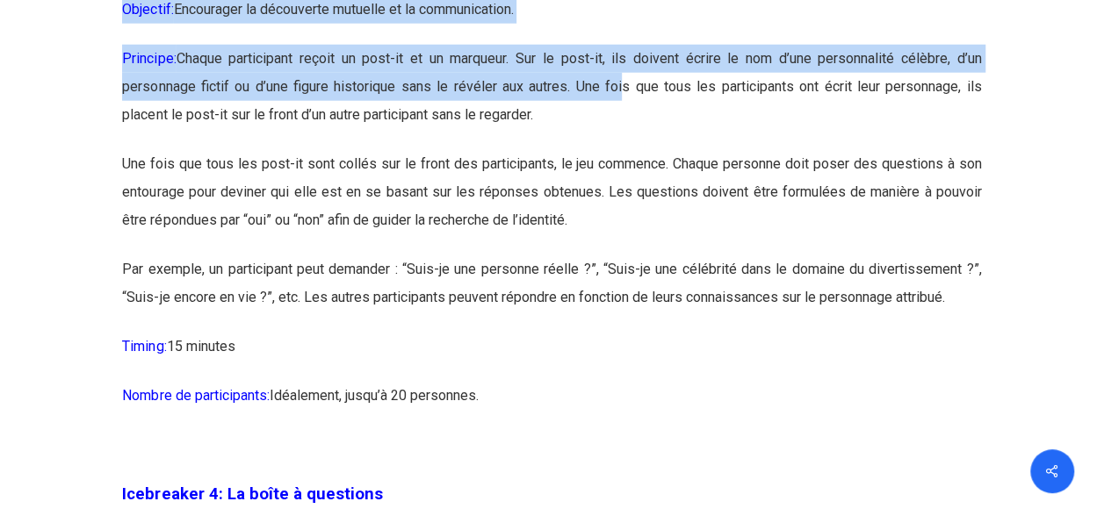
drag, startPoint x: 616, startPoint y: 110, endPoint x: 1002, endPoint y: 132, distance: 386.1
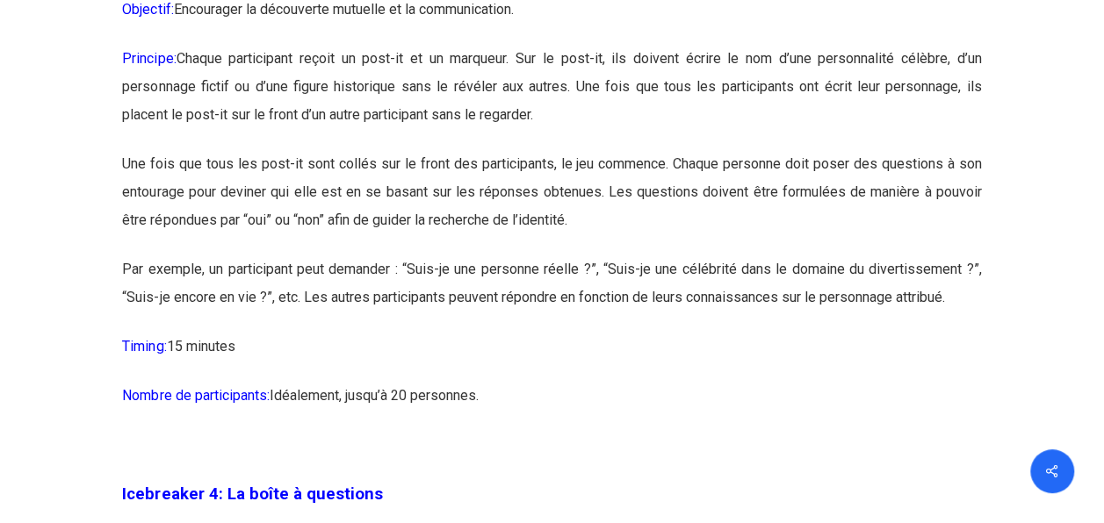
drag, startPoint x: 1002, startPoint y: 132, endPoint x: 910, endPoint y: 139, distance: 92.5
click at [913, 139] on p "Principe: Chaque participant reçoit un post-it et un marqueur. Sur le post-it, …" at bounding box center [551, 97] width 859 height 105
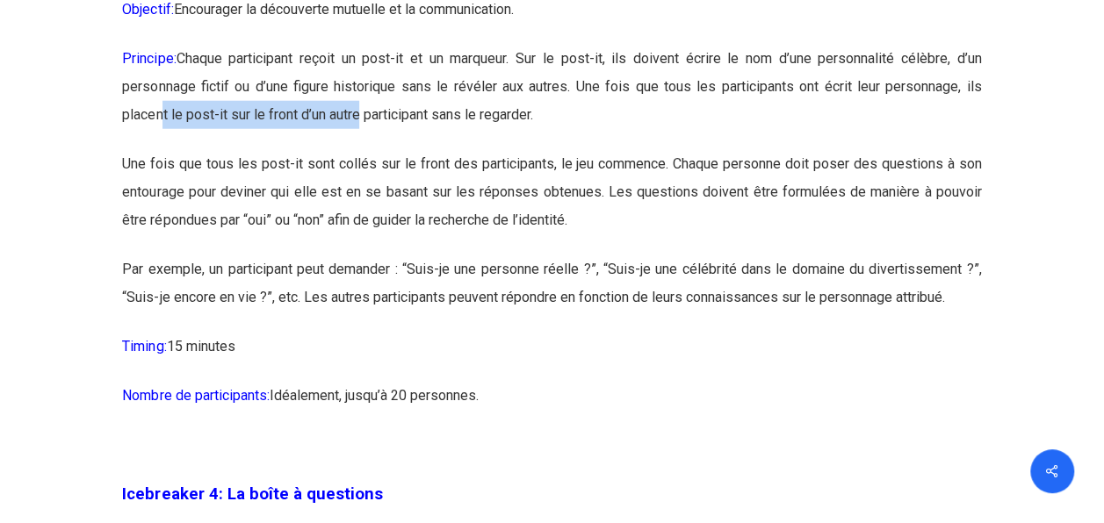
click at [353, 141] on p "Principe: Chaque participant reçoit un post-it et un marqueur. Sur le post-it, …" at bounding box center [551, 97] width 859 height 105
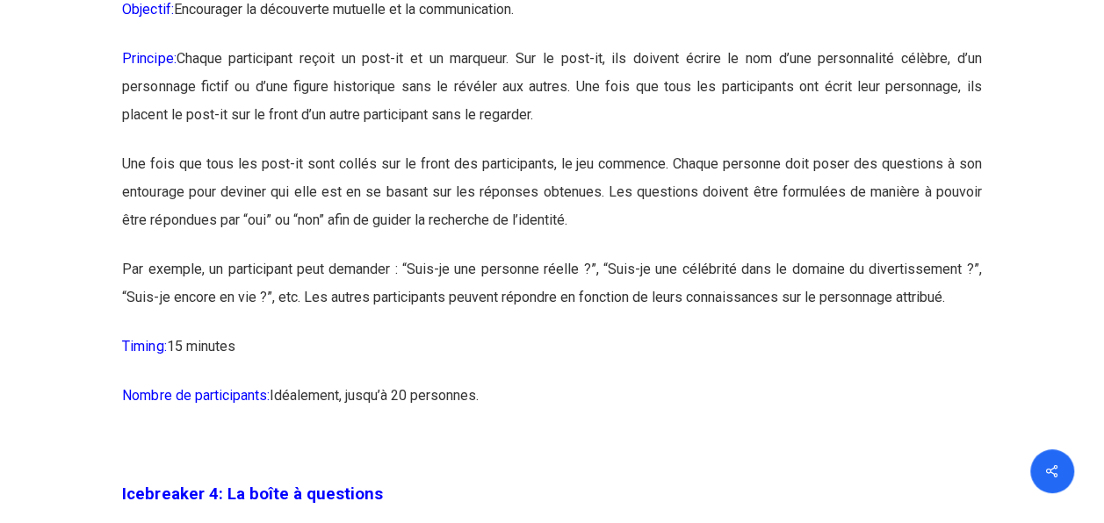
click at [578, 142] on p "Principe: Chaque participant reçoit un post-it et un marqueur. Sur le post-it, …" at bounding box center [551, 97] width 859 height 105
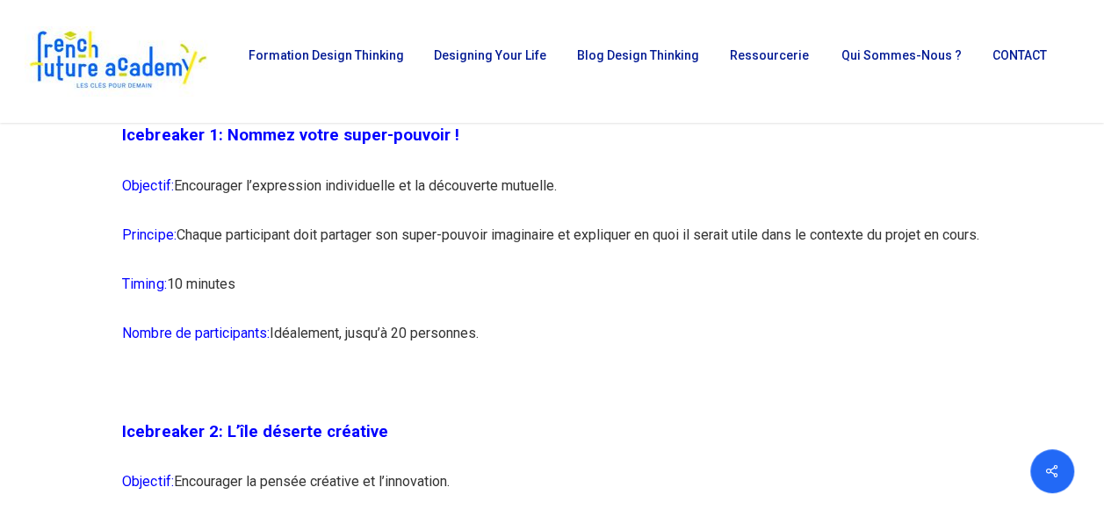
scroll to position [1405, 0]
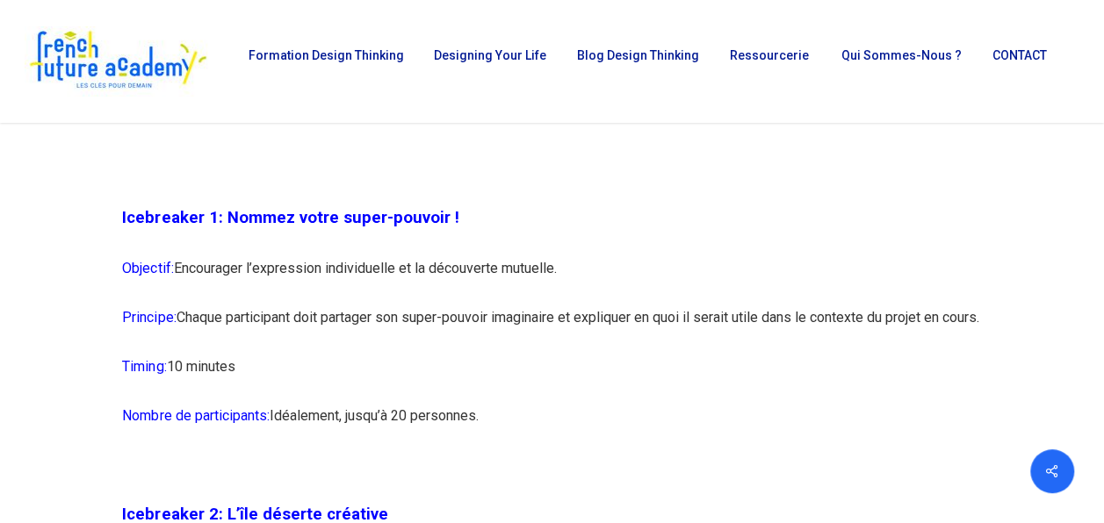
drag, startPoint x: 181, startPoint y: 265, endPoint x: 588, endPoint y: 287, distance: 408.1
click at [588, 287] on p "Objectif: Encourager l’expression individuelle et la découverte mutuelle." at bounding box center [551, 278] width 859 height 49
drag, startPoint x: 588, startPoint y: 287, endPoint x: 901, endPoint y: 193, distance: 326.4
drag, startPoint x: 123, startPoint y: 218, endPoint x: 508, endPoint y: 343, distance: 405.4
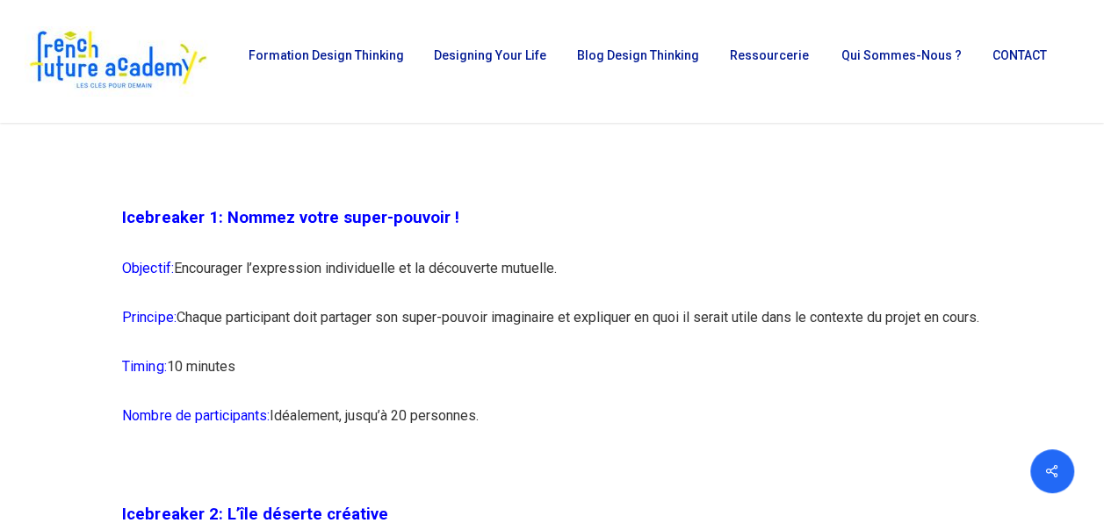
copy div "Icebreaker 1: Nommez votre super-pouvoir ! Objectif: Encourager l’expression in…"
